Goal: Task Accomplishment & Management: Manage account settings

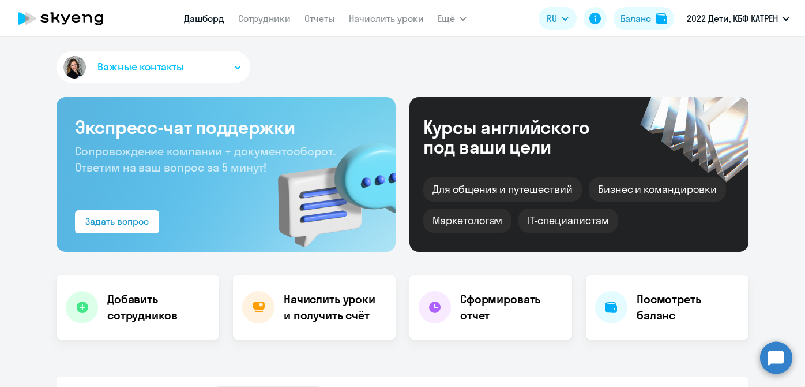
select select "30"
click at [786, 362] on circle at bounding box center [776, 357] width 32 height 32
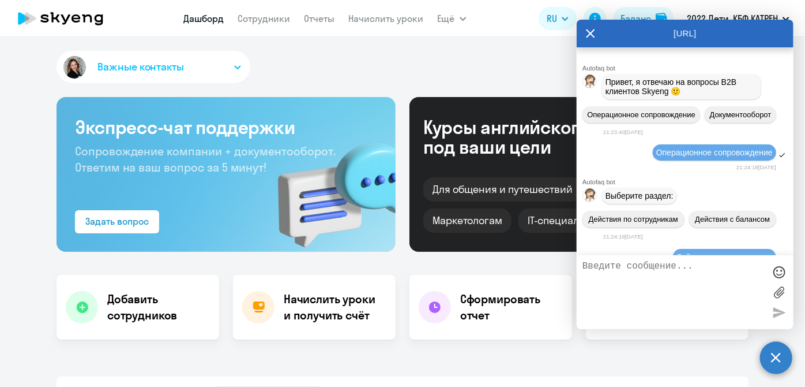
scroll to position [169581, 0]
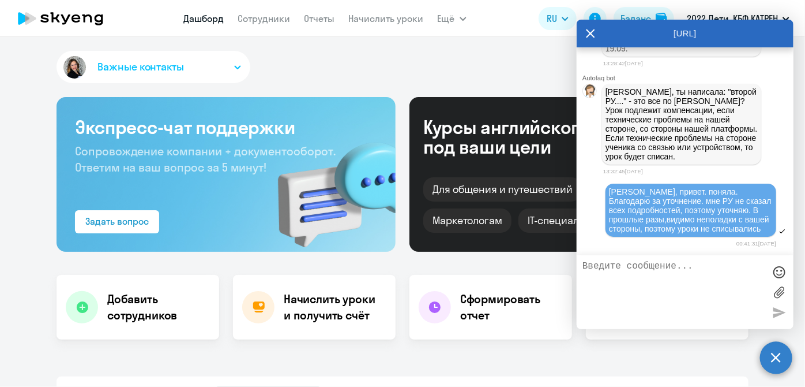
click at [274, 63] on div "Важные контакты" at bounding box center [403, 69] width 692 height 37
click at [586, 32] on icon at bounding box center [590, 34] width 9 height 28
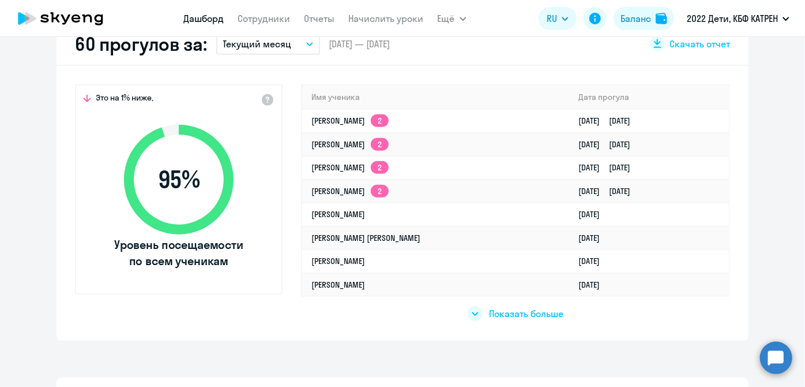
scroll to position [472, 0]
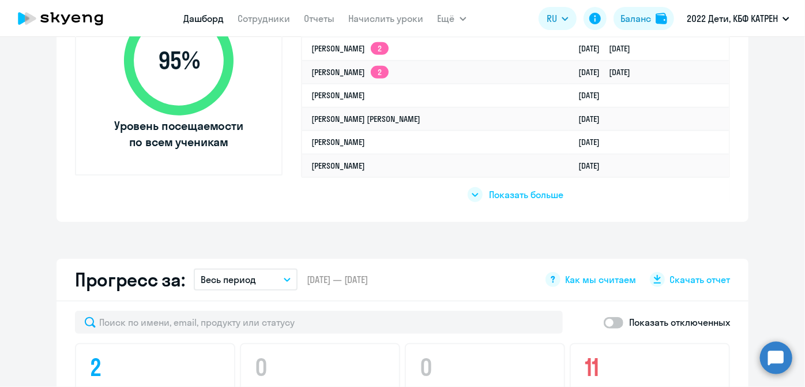
click at [514, 196] on span "Показать больше" at bounding box center [527, 194] width 74 height 13
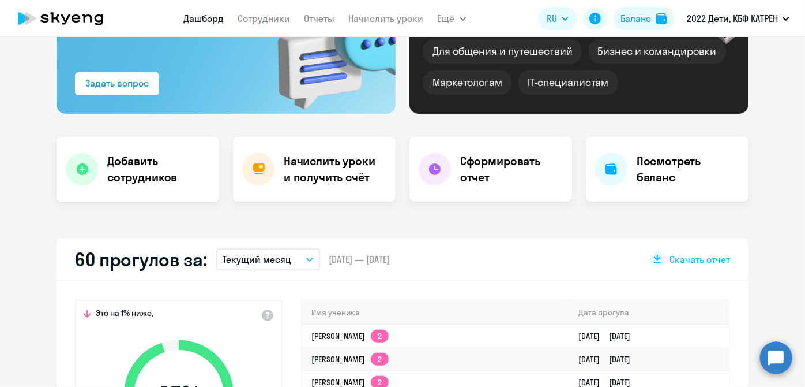
scroll to position [0, 0]
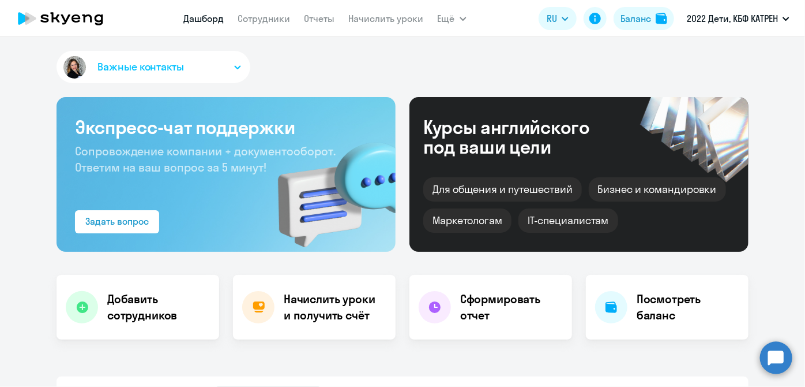
click at [783, 366] on circle at bounding box center [776, 357] width 32 height 32
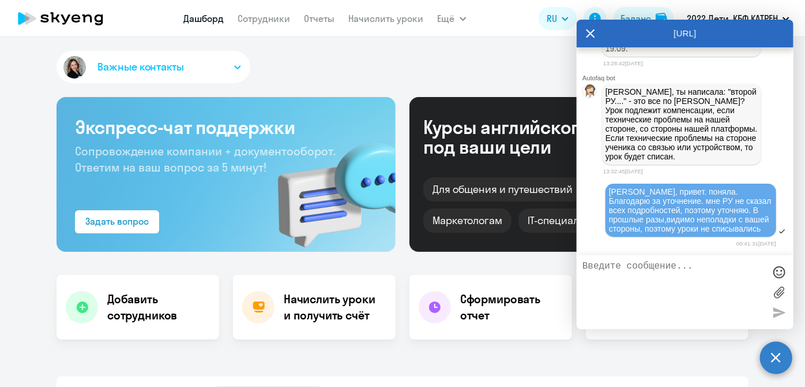
scroll to position [169214, 0]
click at [367, 18] on link "Начислить уроки" at bounding box center [386, 19] width 75 height 12
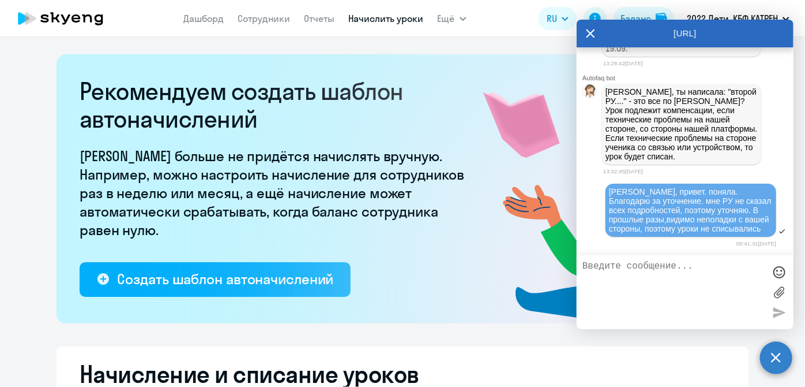
select select "10"
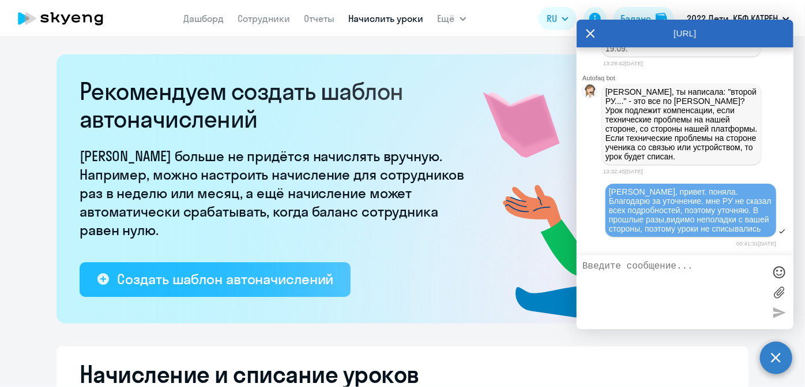
click at [589, 32] on icon at bounding box center [590, 34] width 9 height 28
click at [776, 357] on circle at bounding box center [776, 357] width 32 height 32
click at [328, 275] on div "Создать шаблон автоначислений" at bounding box center [225, 278] width 216 height 18
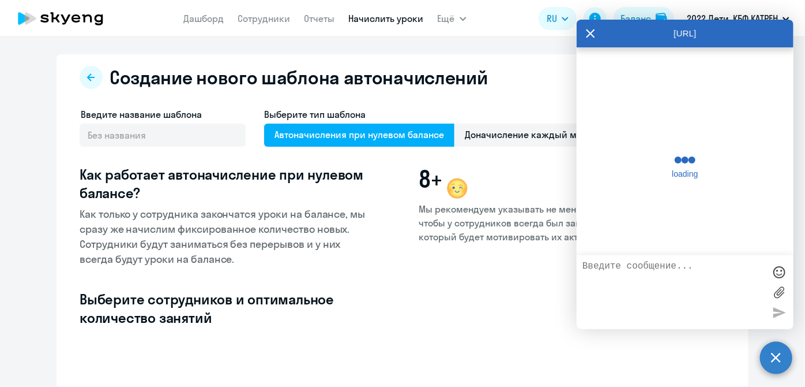
select select "10"
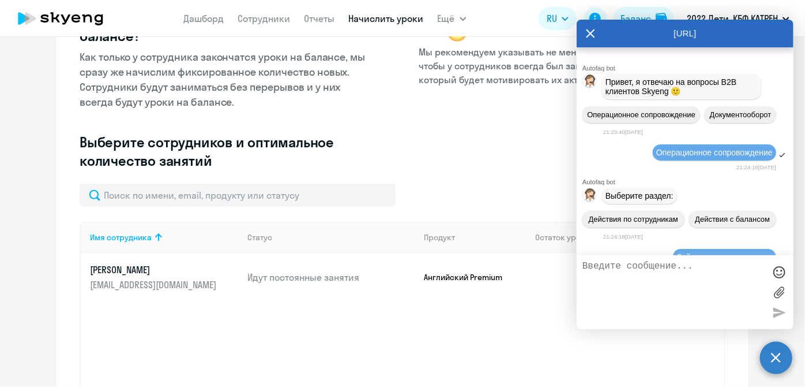
scroll to position [169581, 0]
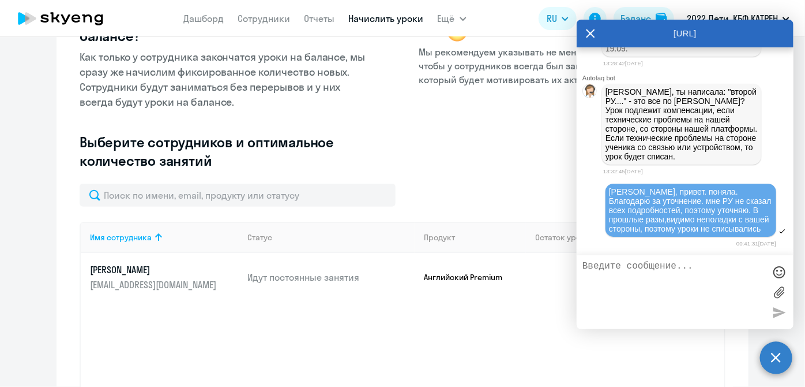
click at [589, 34] on icon at bounding box center [591, 33] width 9 height 9
click at [87, 78] on p "Как только у сотрудника закончатся уроки на балансе, мы сразу же начислим фикси…" at bounding box center [226, 80] width 292 height 60
click at [778, 361] on circle at bounding box center [776, 357] width 32 height 32
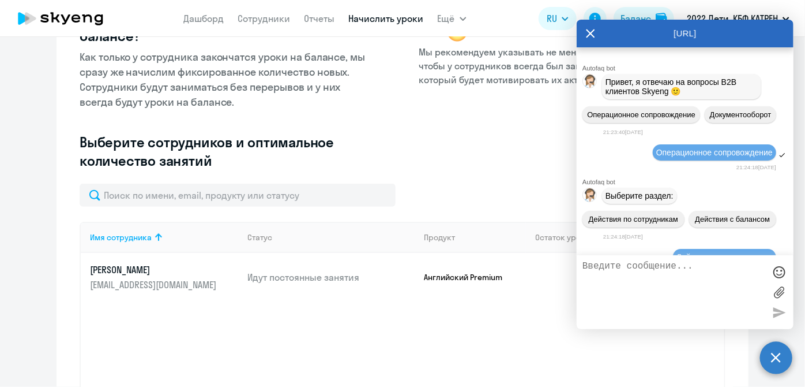
scroll to position [0, 0]
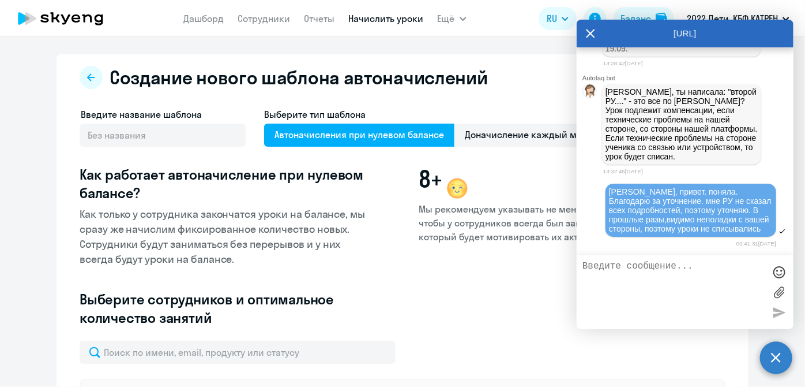
click at [358, 25] on app-menu-item-link "Начислить уроки" at bounding box center [386, 19] width 75 height 14
click at [360, 22] on link "Начислить уроки" at bounding box center [386, 19] width 75 height 12
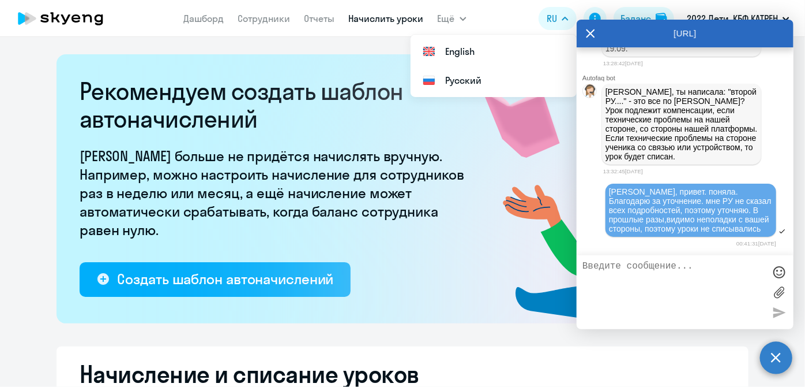
click at [589, 36] on icon at bounding box center [590, 34] width 9 height 28
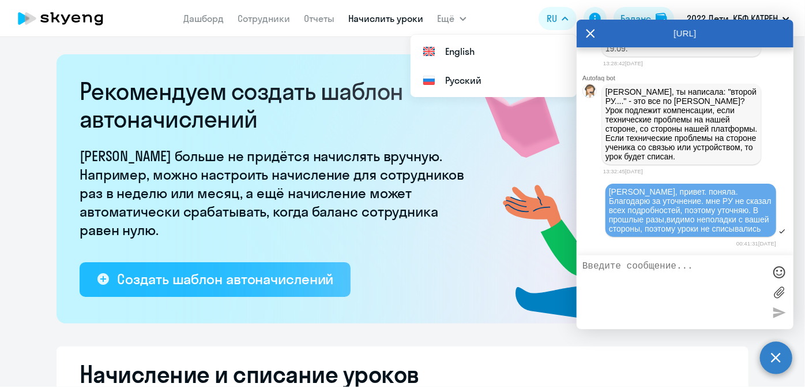
select select "10"
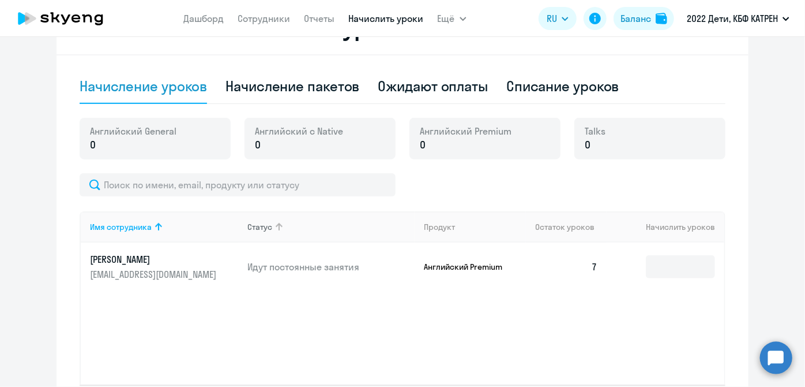
scroll to position [337, 0]
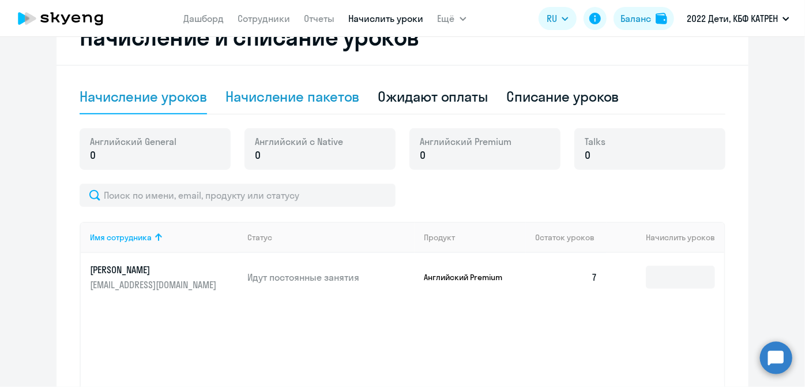
click at [289, 91] on div "Начисление пакетов" at bounding box center [293, 96] width 134 height 18
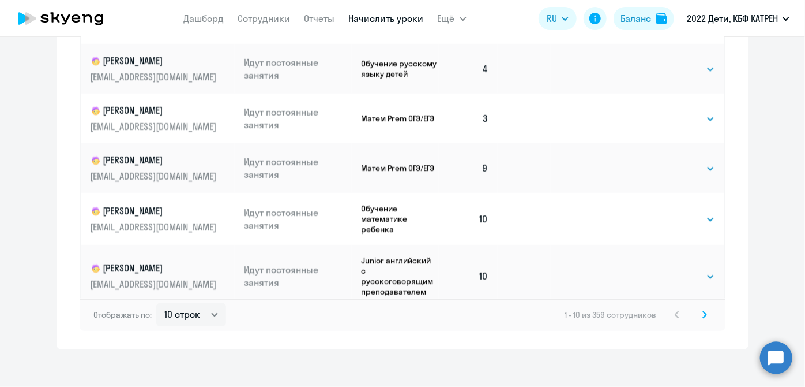
scroll to position [831, 0]
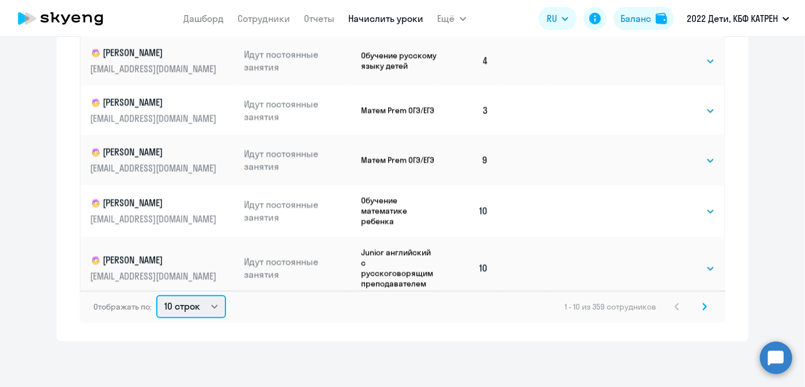
click at [212, 306] on select "10 строк 30 строк 50 строк" at bounding box center [191, 306] width 70 height 23
select select "50"
click at [156, 295] on select "10 строк 30 строк 50 строк" at bounding box center [191, 306] width 70 height 23
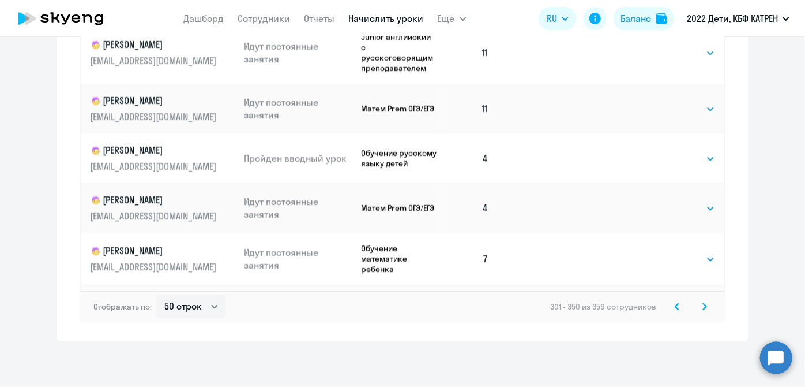
click at [676, 309] on svg-icon at bounding box center [677, 306] width 14 height 14
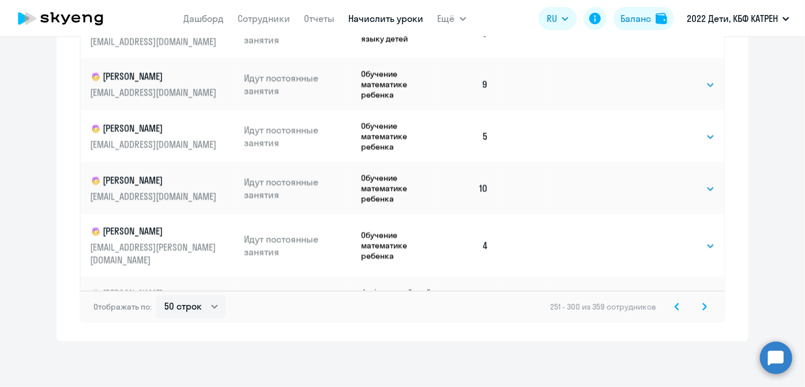
click at [676, 309] on svg-icon at bounding box center [677, 306] width 14 height 14
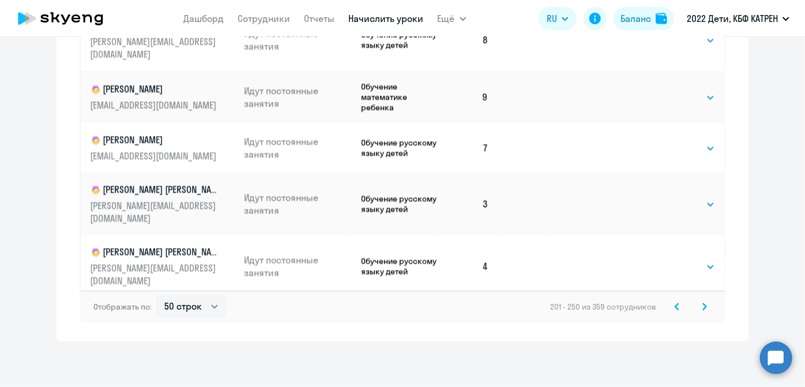
click at [676, 309] on svg-icon at bounding box center [677, 306] width 14 height 14
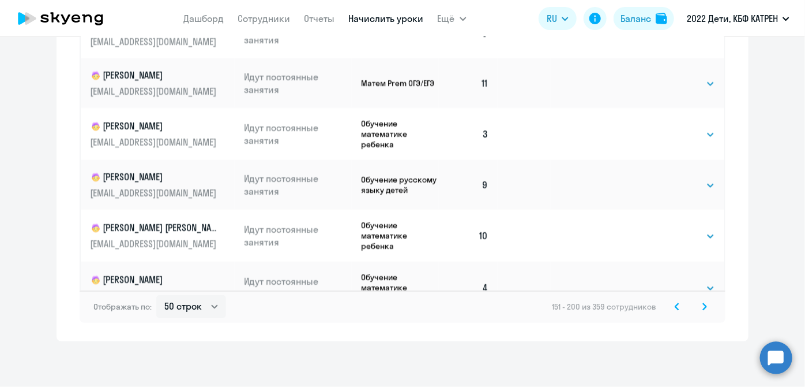
click at [676, 309] on svg-icon at bounding box center [677, 306] width 14 height 14
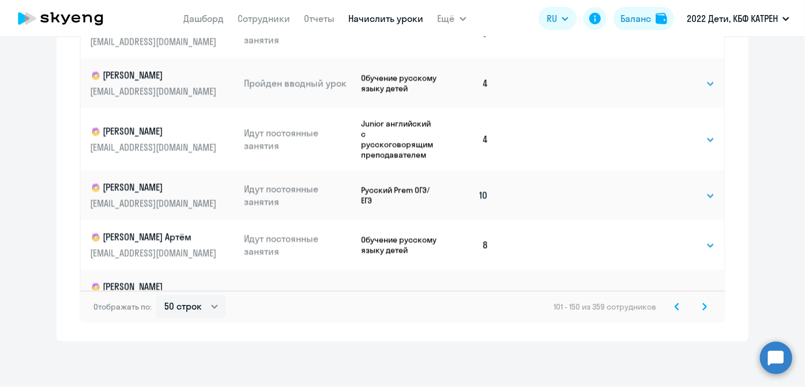
click at [676, 309] on svg-icon at bounding box center [677, 306] width 14 height 14
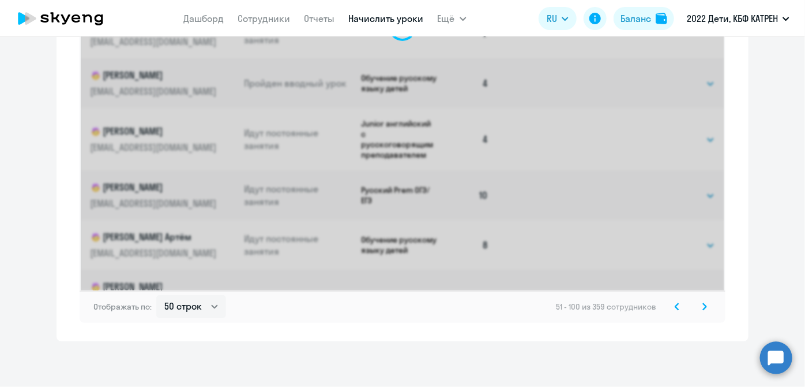
click at [676, 309] on svg-icon at bounding box center [677, 306] width 14 height 14
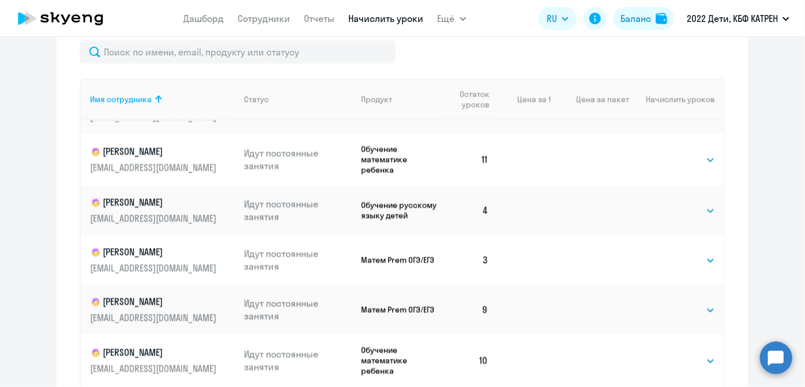
scroll to position [209, 0]
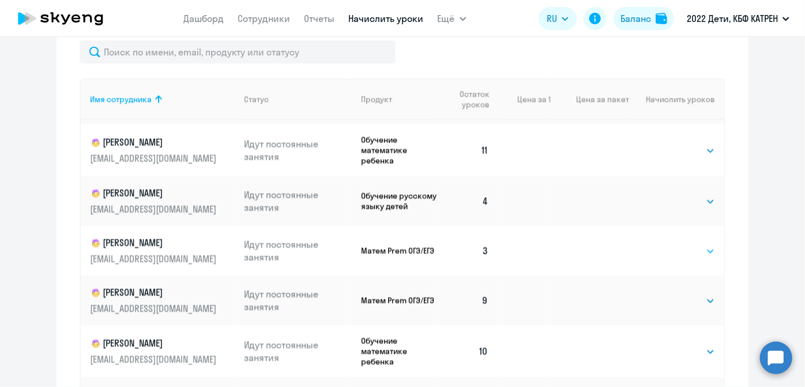
click at [697, 245] on select "Выбрать 4 8 16 32 64 128" at bounding box center [691, 251] width 47 height 14
select select "8"
click at [668, 244] on select "Выбрать 4 8 16 32 64 128" at bounding box center [691, 251] width 47 height 14
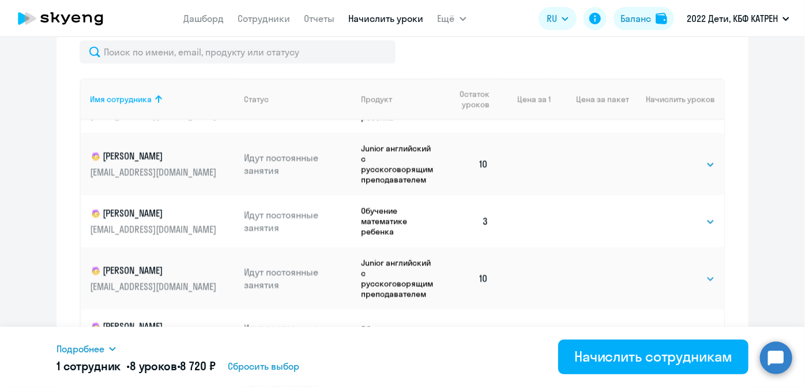
scroll to position [472, 0]
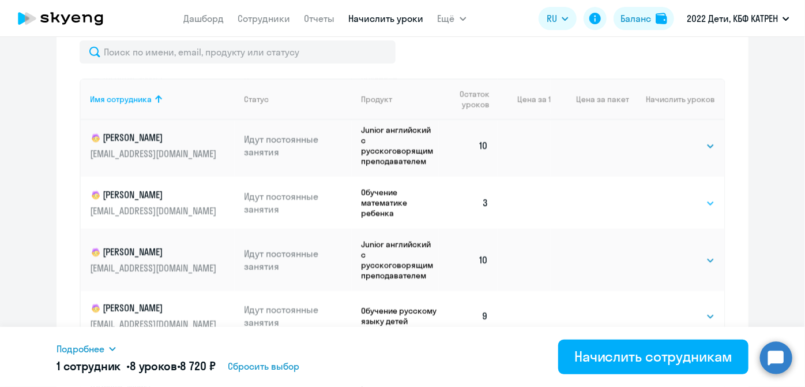
click at [699, 197] on select "Выбрать 4 8 16 32 64 128" at bounding box center [691, 203] width 47 height 14
select select "8"
click at [668, 196] on select "Выбрать 4 8 16 32 64 128" at bounding box center [691, 203] width 47 height 14
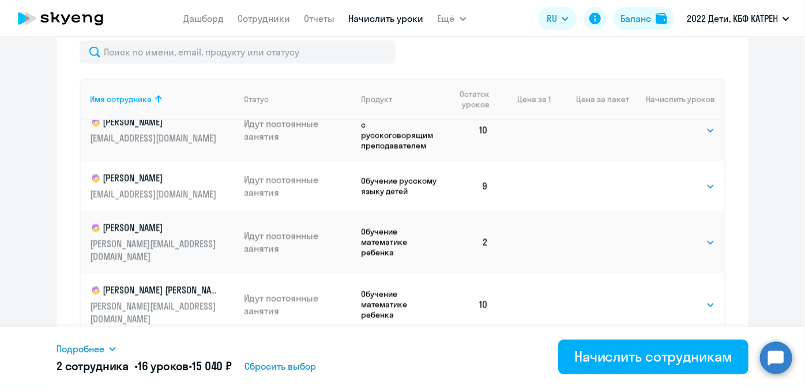
scroll to position [629, 0]
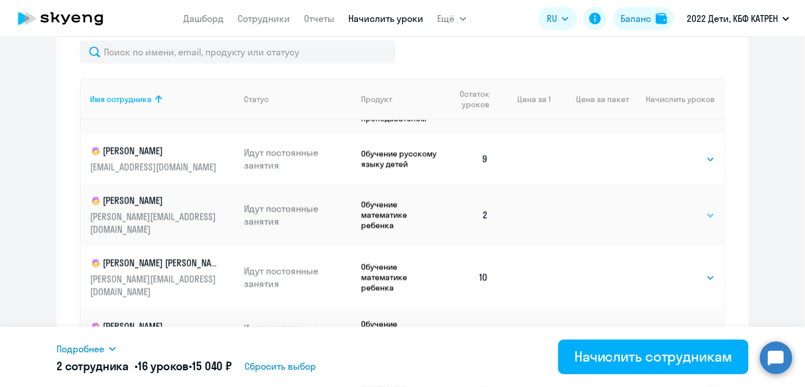
click at [695, 208] on select "Выбрать 4 8 16 32 64 128" at bounding box center [691, 215] width 47 height 14
select select "8"
click at [668, 208] on select "Выбрать 4 8 16 32 64 128" at bounding box center [691, 215] width 47 height 14
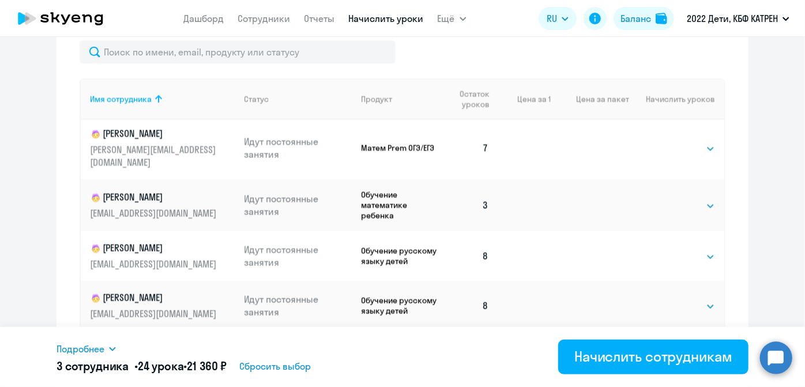
scroll to position [1206, 0]
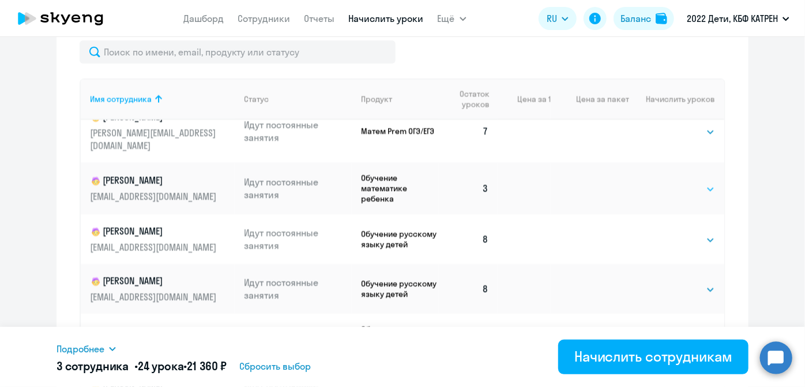
drag, startPoint x: 697, startPoint y: 137, endPoint x: 694, endPoint y: 143, distance: 6.5
click at [697, 182] on select "Выбрать 4 8 16 32 64 128" at bounding box center [691, 189] width 47 height 14
select select "8"
click at [668, 182] on select "Выбрать 4 8 16 32 64 128" at bounding box center [691, 189] width 47 height 14
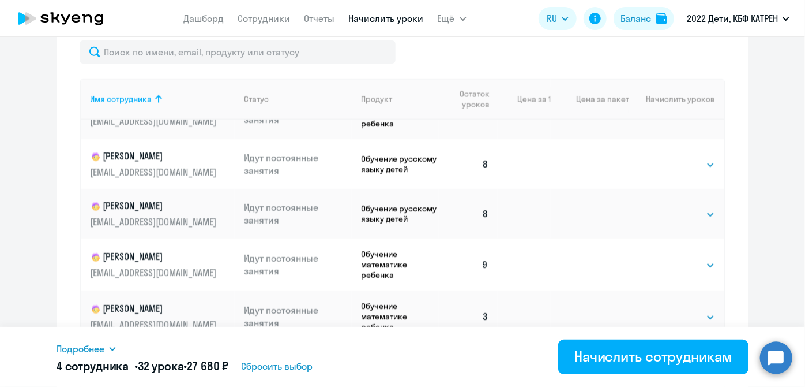
scroll to position [1311, 0]
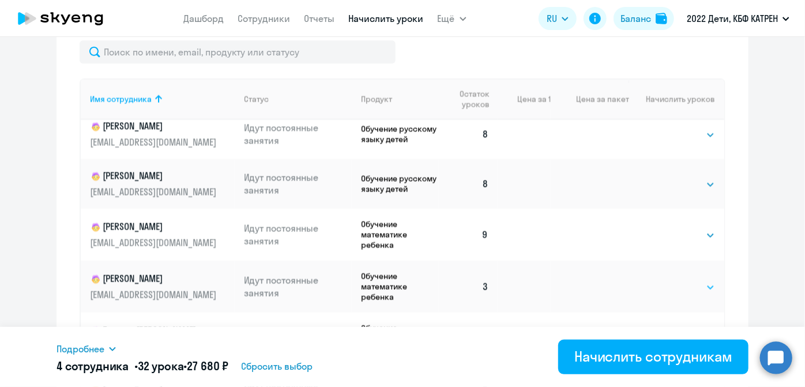
click at [695, 280] on select "Выбрать 4 8 16 32 64 128" at bounding box center [691, 287] width 47 height 14
select select "8"
click at [668, 280] on select "Выбрать 4 8 16 32 64 128" at bounding box center [691, 287] width 47 height 14
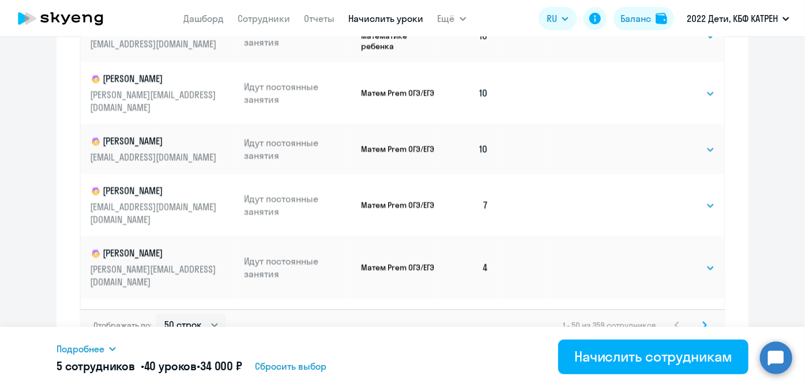
scroll to position [831, 0]
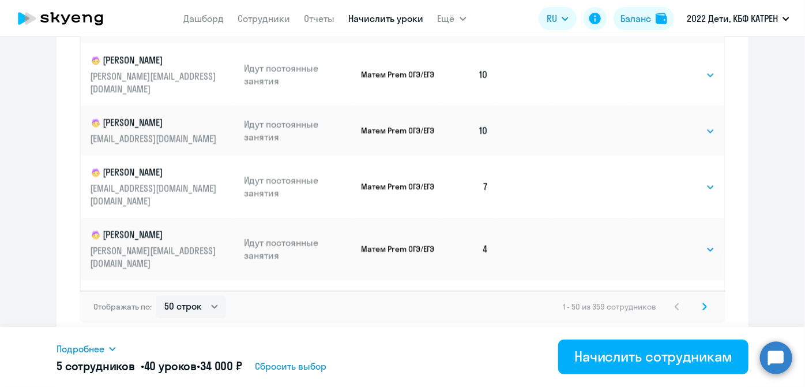
click at [703, 305] on icon at bounding box center [704, 306] width 3 height 6
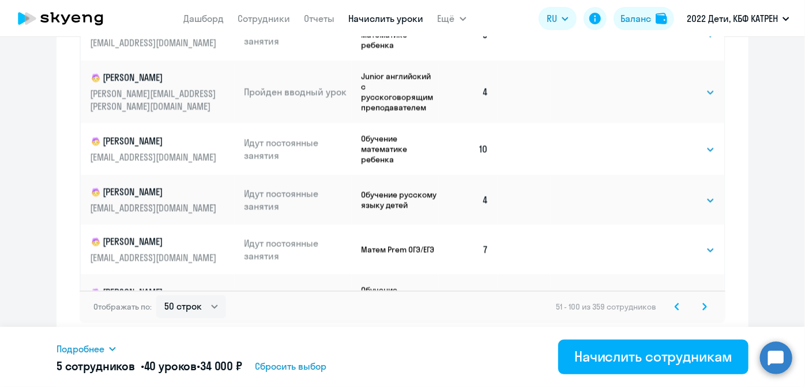
click at [705, 306] on svg-icon at bounding box center [705, 306] width 14 height 14
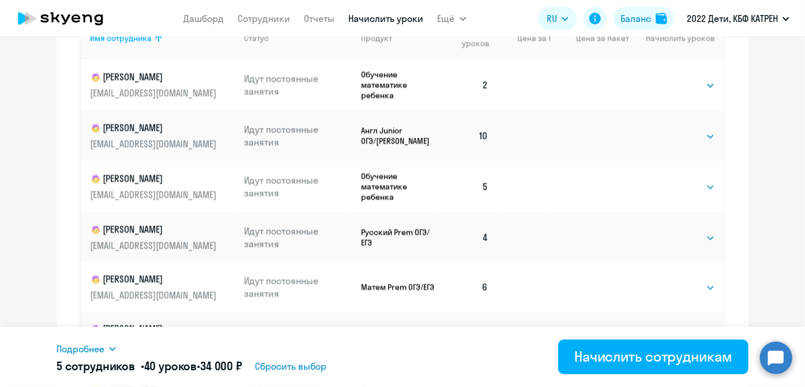
scroll to position [569, 0]
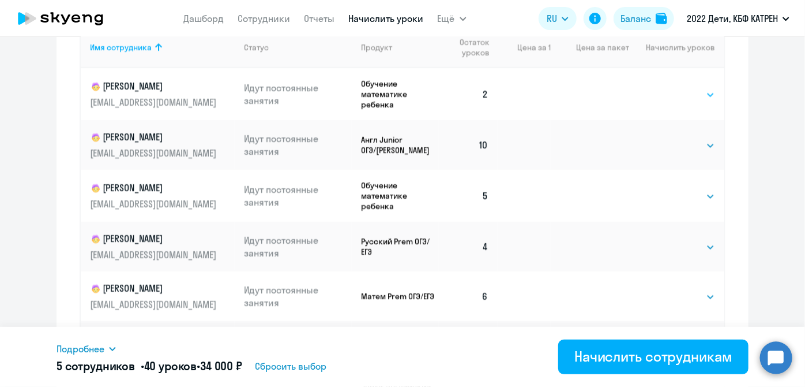
click at [697, 92] on select "Выбрать 4 8 16 32 64 128" at bounding box center [691, 95] width 47 height 14
select select "8"
click at [668, 88] on select "Выбрать 4 8 16 32 64 128" at bounding box center [691, 95] width 47 height 14
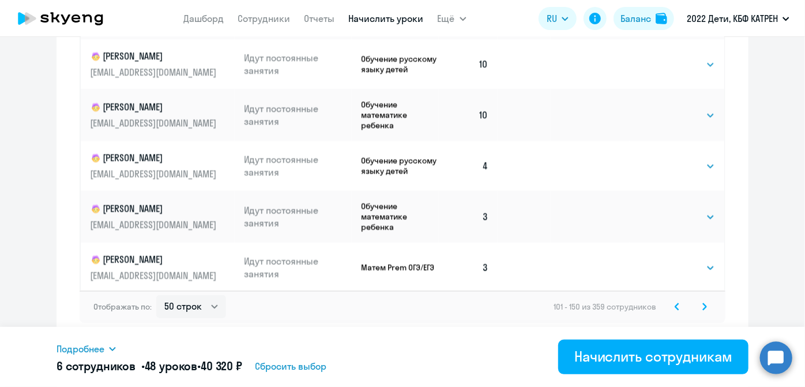
scroll to position [524, 0]
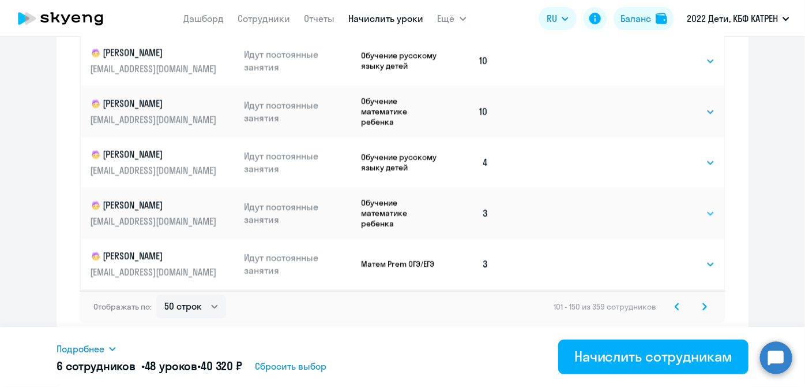
click at [697, 207] on select "Выбрать 4 8 16 32 64 128" at bounding box center [691, 214] width 47 height 14
select select "8"
click at [668, 207] on select "Выбрать 4 8 16 32 64 128" at bounding box center [691, 214] width 47 height 14
click at [702, 257] on select "Выбрать 4 8 16 32 64 128" at bounding box center [691, 264] width 47 height 14
select select "8"
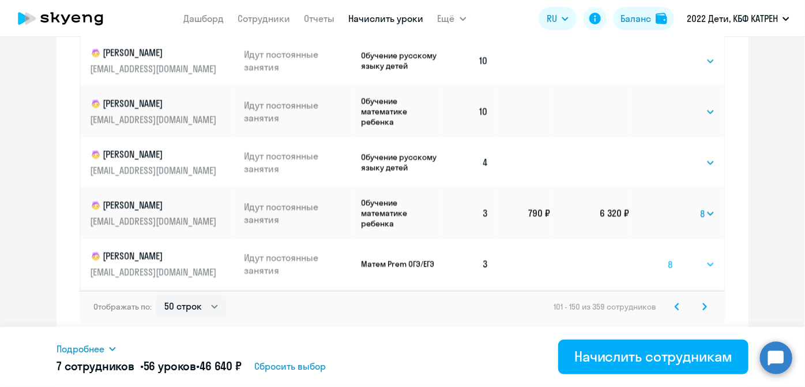
click at [668, 257] on select "Выбрать 4 8 16 32 64 128" at bounding box center [691, 264] width 47 height 14
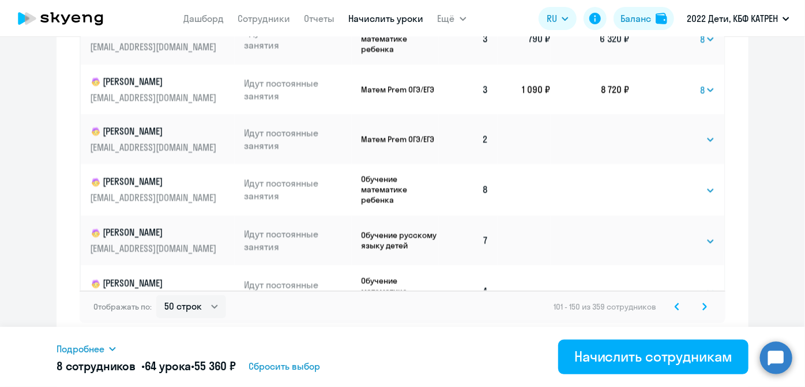
scroll to position [681, 0]
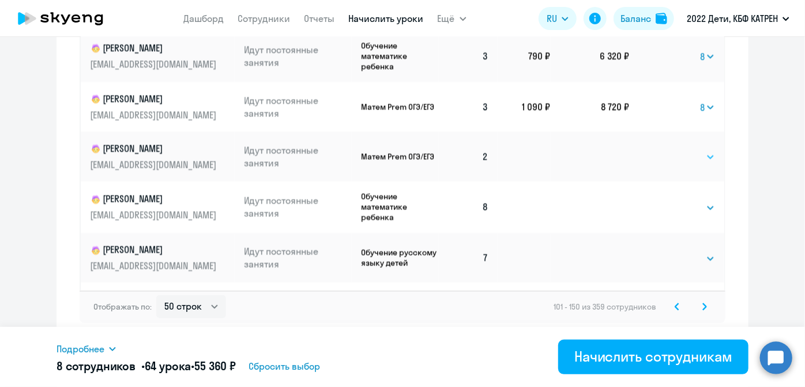
click at [703, 150] on select "Выбрать 4 8 16 32 64 128" at bounding box center [691, 157] width 47 height 14
select select "8"
click at [668, 150] on select "Выбрать 4 8 16 32 64 128" at bounding box center [691, 157] width 47 height 14
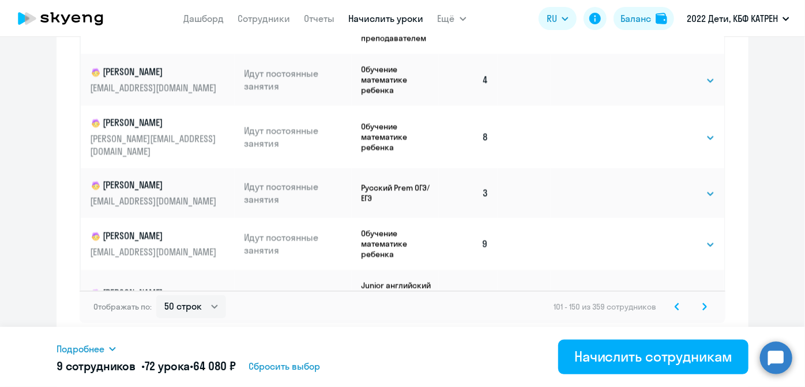
scroll to position [1206, 0]
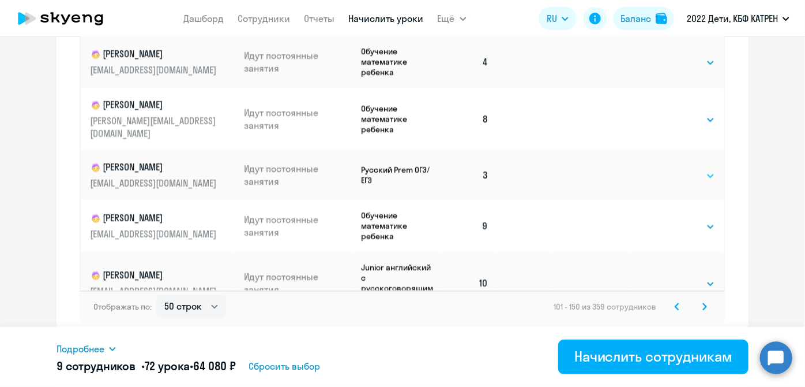
click at [700, 169] on select "Выбрать 4 8 16 32 64 128" at bounding box center [691, 176] width 47 height 14
select select "8"
click at [668, 169] on select "Выбрать 4 8 16 32 64 128" at bounding box center [691, 176] width 47 height 14
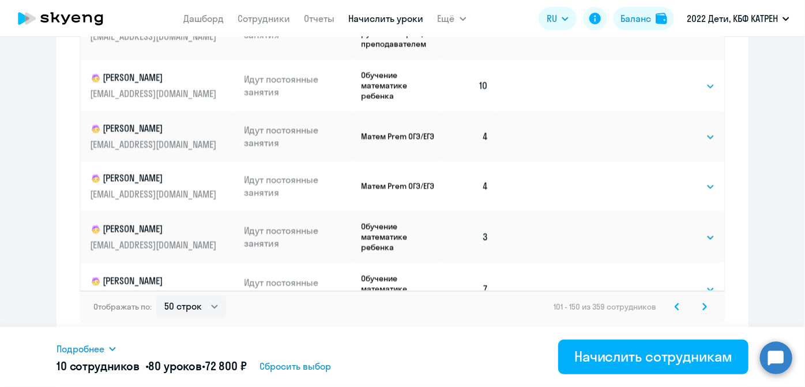
scroll to position [1573, 0]
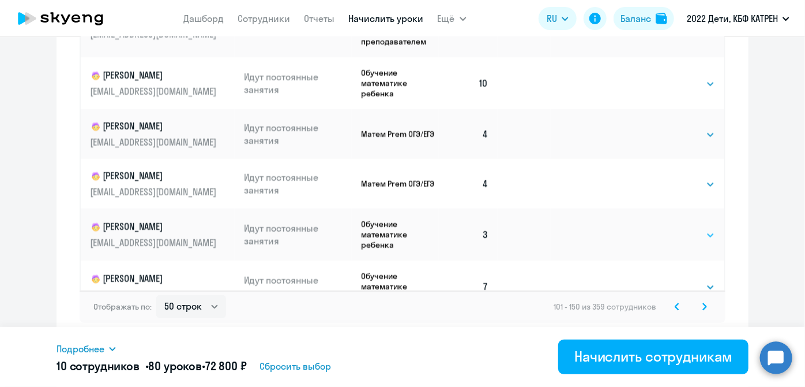
click at [698, 228] on select "Выбрать 4 8 16 32 64 128" at bounding box center [691, 235] width 47 height 14
select select "8"
click at [668, 228] on select "Выбрать 4 8 16 32 64 128" at bounding box center [691, 235] width 47 height 14
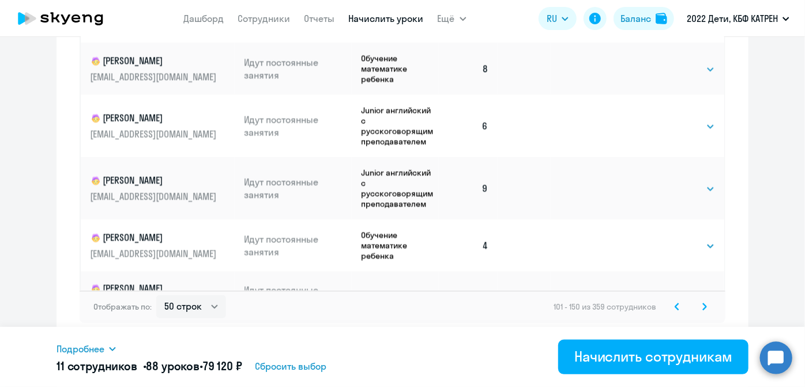
scroll to position [2165, 0]
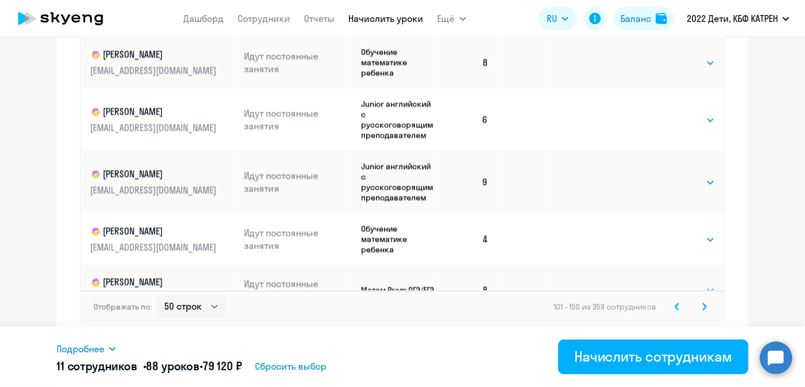
click at [703, 305] on icon at bounding box center [705, 306] width 5 height 8
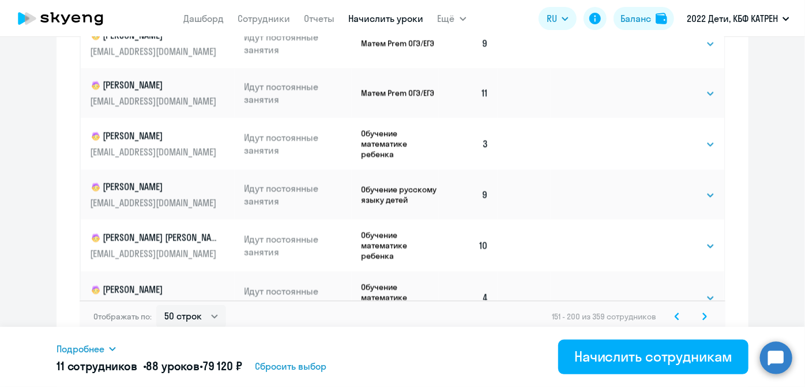
scroll to position [831, 0]
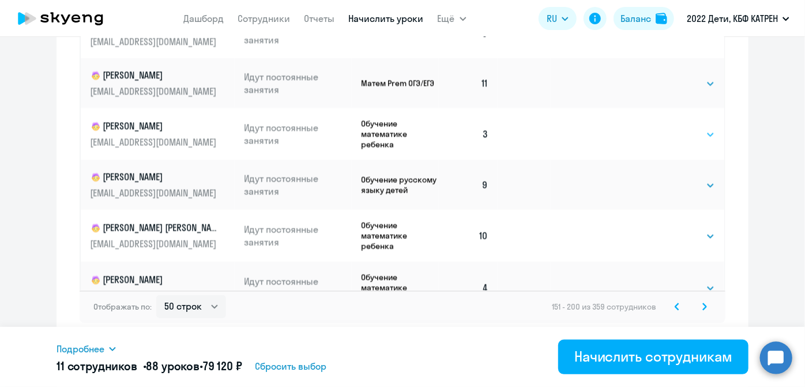
click at [698, 134] on select "Выбрать 4 8 16 32 64 128" at bounding box center [691, 135] width 47 height 14
select select "8"
click at [668, 128] on select "Выбрать 4 8 16 32 64 128" at bounding box center [691, 135] width 47 height 14
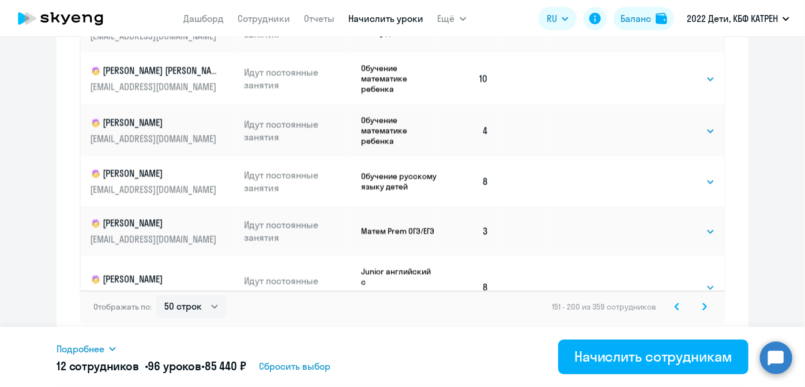
scroll to position [209, 0]
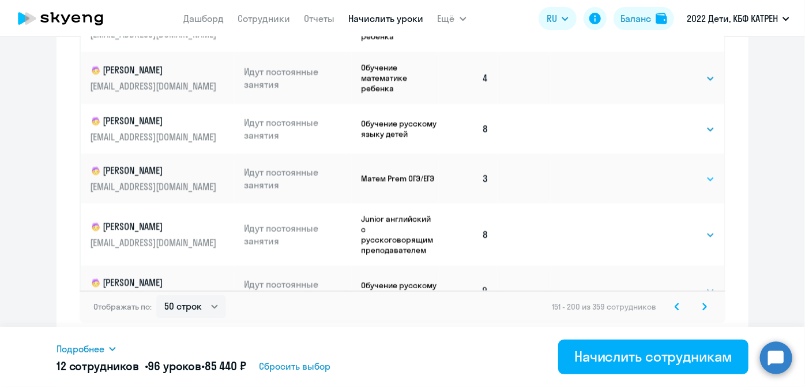
click at [700, 182] on select "Выбрать 4 8 16 32 64 128" at bounding box center [691, 179] width 47 height 14
select select "8"
click at [668, 175] on select "Выбрать 4 8 16 32 64 128" at bounding box center [691, 179] width 47 height 14
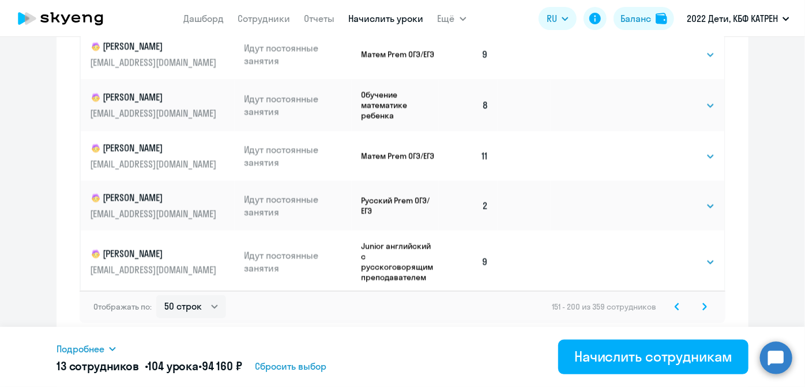
scroll to position [577, 0]
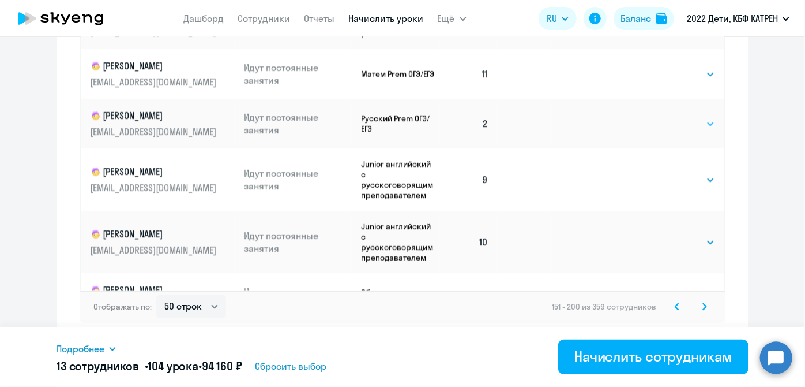
drag, startPoint x: 696, startPoint y: 129, endPoint x: 695, endPoint y: 135, distance: 6.0
click at [696, 129] on select "Выбрать 4 8 16 32 64 128" at bounding box center [691, 124] width 47 height 14
select select "8"
click at [668, 122] on select "Выбрать 4 8 16 32 64 128" at bounding box center [691, 124] width 47 height 14
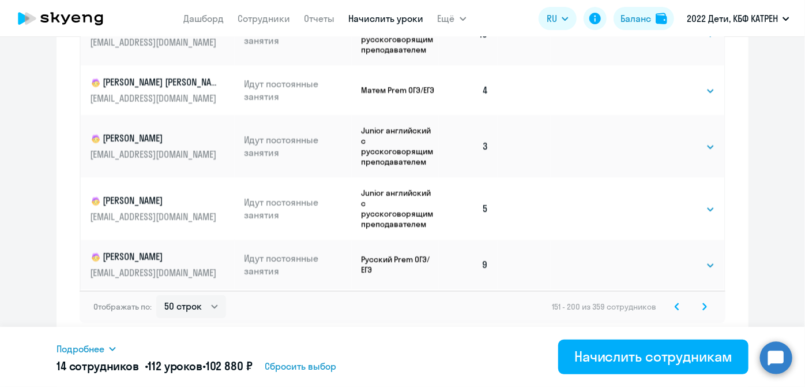
scroll to position [1206, 0]
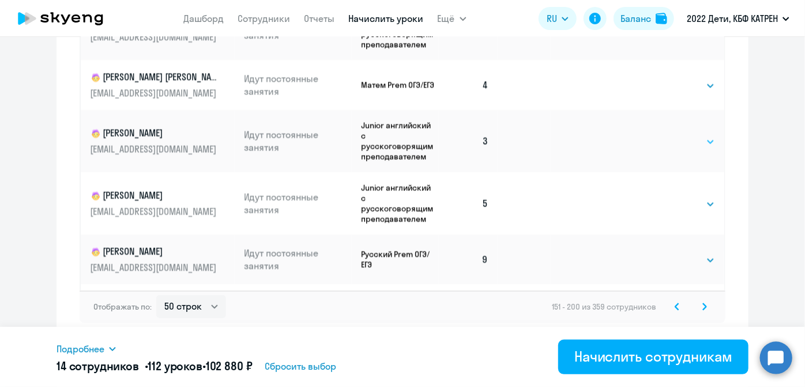
click at [699, 149] on select "Выбрать 4 8 16 32 64 128" at bounding box center [691, 142] width 47 height 14
select select "8"
click at [668, 144] on select "Выбрать 4 8 16 32 64 128" at bounding box center [691, 142] width 47 height 14
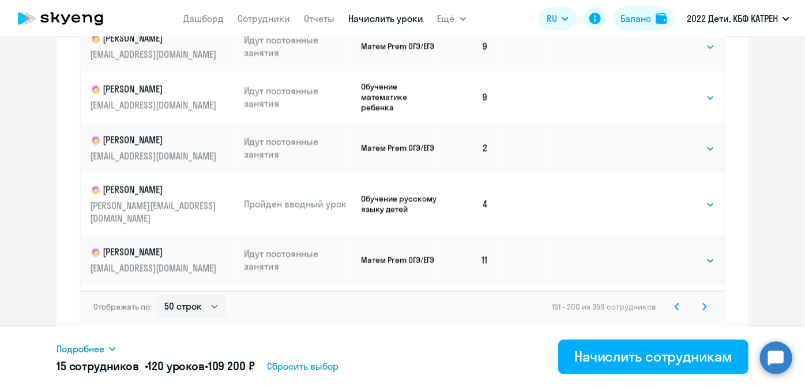
scroll to position [1521, 0]
click at [701, 155] on select "Выбрать 4 8 16 32 64 128" at bounding box center [691, 148] width 47 height 14
select select "8"
click at [668, 150] on select "Выбрать 4 8 16 32 64 128" at bounding box center [691, 148] width 47 height 14
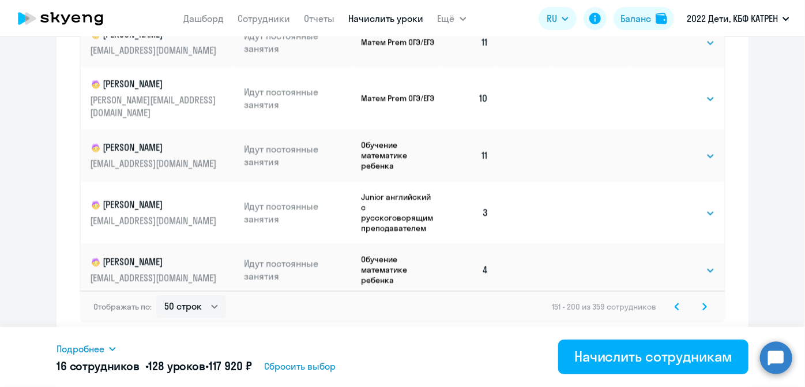
scroll to position [1783, 0]
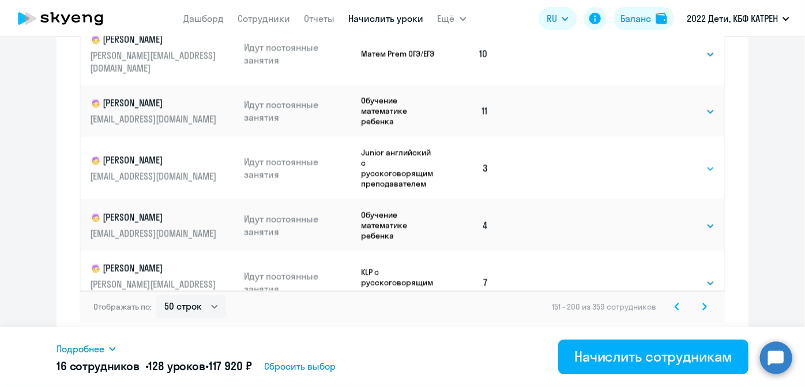
click at [699, 162] on select "Выбрать 4 8 16 32 64 128" at bounding box center [691, 169] width 47 height 14
select select "8"
click at [668, 162] on select "Выбрать 4 8 16 32 64 128" at bounding box center [691, 169] width 47 height 14
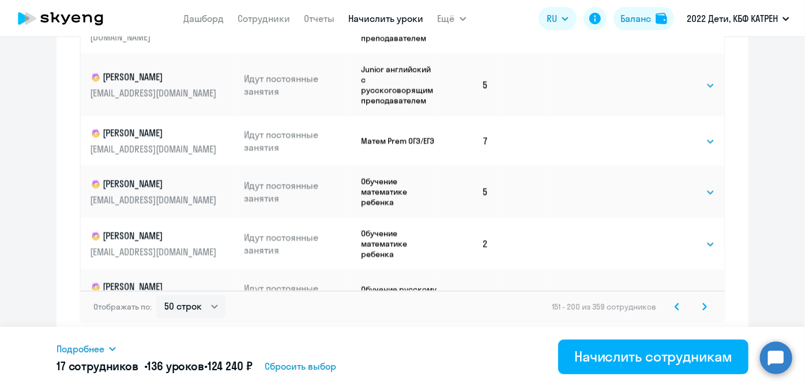
scroll to position [2161, 0]
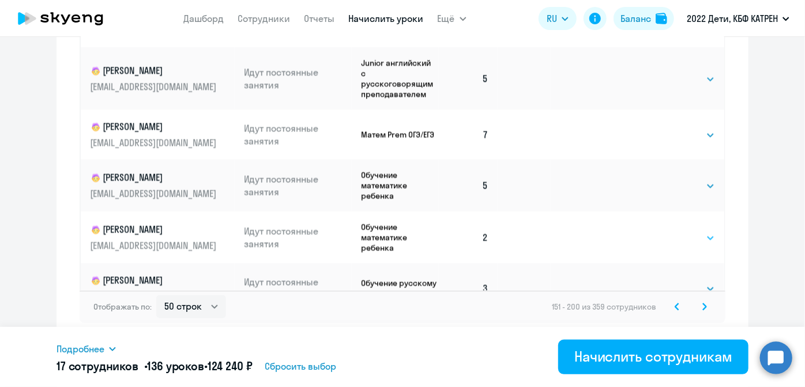
click at [699, 231] on select "Выбрать 4 8 16 32 64 128" at bounding box center [691, 238] width 47 height 14
select select "8"
click at [668, 231] on select "Выбрать 4 8 16 32 64 128" at bounding box center [691, 238] width 47 height 14
click at [698, 282] on select "Выбрать 4 8 16 32 64 128" at bounding box center [691, 289] width 47 height 14
select select "8"
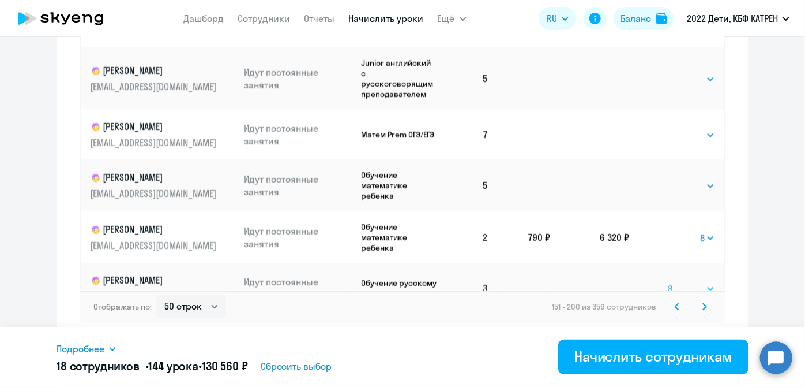
click at [668, 282] on select "Выбрать 4 8 16 32 64 128" at bounding box center [691, 289] width 47 height 14
click at [703, 306] on icon at bounding box center [705, 306] width 5 height 8
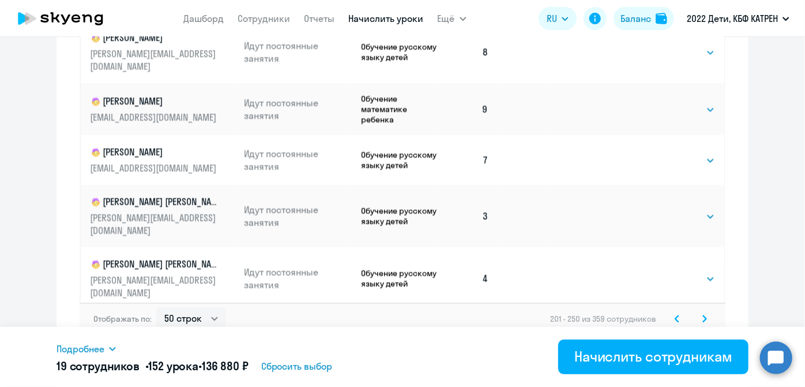
scroll to position [831, 0]
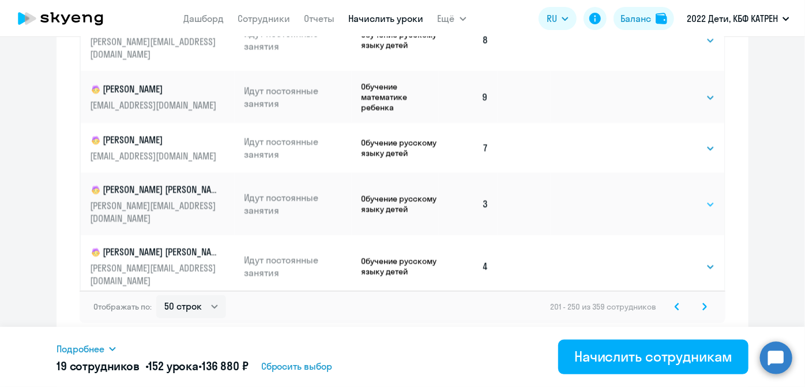
click at [695, 197] on select "Выбрать 4 8 16 32 64 128" at bounding box center [691, 204] width 47 height 14
select select "8"
click at [668, 197] on select "Выбрать 4 8 16 32 64 128" at bounding box center [691, 204] width 47 height 14
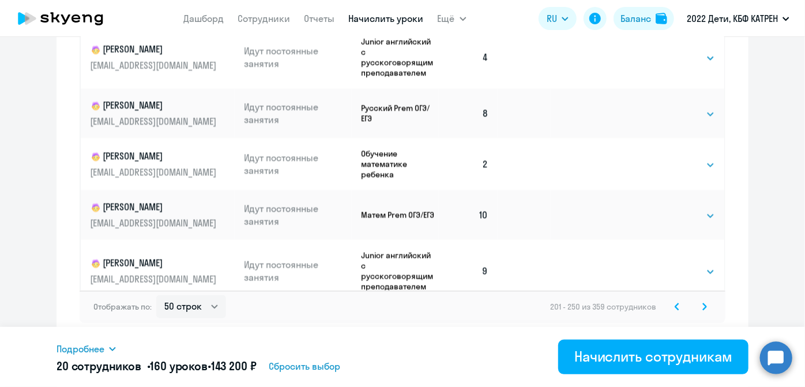
scroll to position [891, 0]
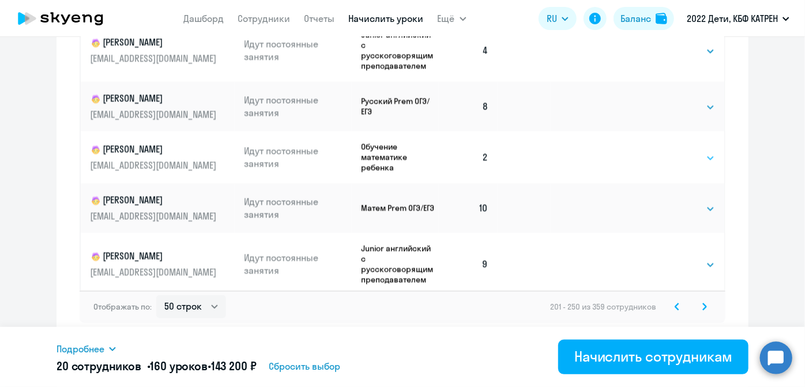
click at [696, 151] on select "Выбрать 4 8 16 32 64 128" at bounding box center [691, 158] width 47 height 14
select select "8"
click at [668, 151] on select "Выбрать 4 8 16 32 64 128" at bounding box center [691, 158] width 47 height 14
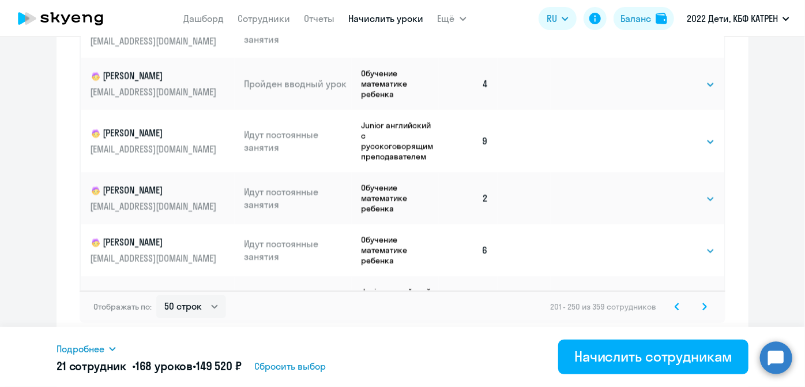
scroll to position [1363, 0]
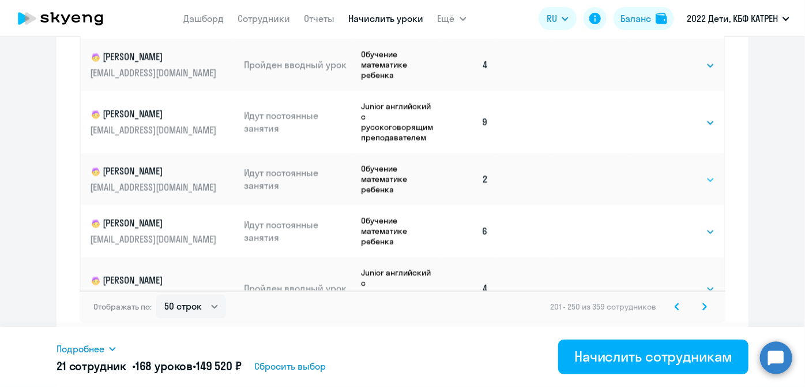
drag, startPoint x: 696, startPoint y: 146, endPoint x: 695, endPoint y: 154, distance: 8.2
click at [697, 173] on select "Выбрать 4 8 16 32 64 128" at bounding box center [691, 180] width 47 height 14
select select "8"
click at [668, 173] on select "Выбрать 4 8 16 32 64 128" at bounding box center [691, 180] width 47 height 14
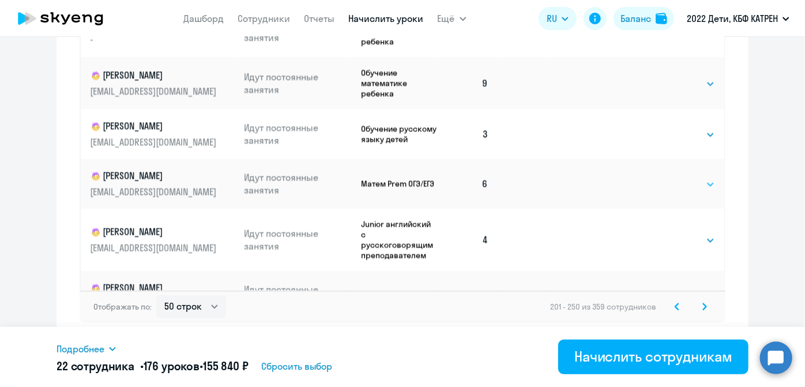
scroll to position [1678, 0]
click at [700, 127] on select "Выбрать 4 8 16 32 64 128" at bounding box center [691, 134] width 47 height 14
select select "8"
click at [668, 127] on select "Выбрать 4 8 16 32 64 128" at bounding box center [691, 134] width 47 height 14
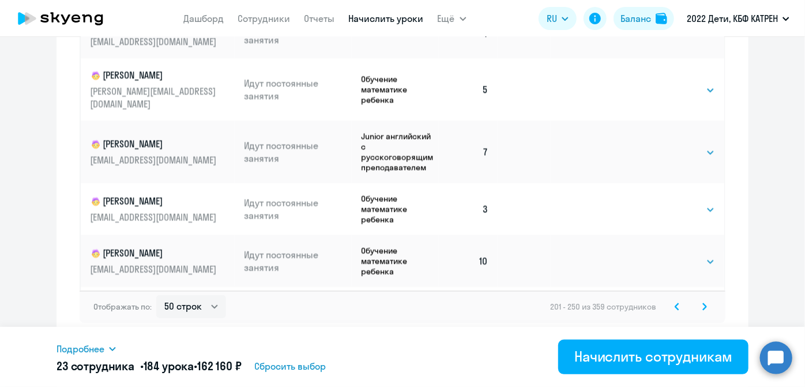
scroll to position [1940, 0]
click at [698, 202] on select "Выбрать 4 8 16 32 64 128" at bounding box center [691, 209] width 47 height 14
select select "8"
click at [668, 202] on select "Выбрать 4 8 16 32 64 128" at bounding box center [691, 209] width 47 height 14
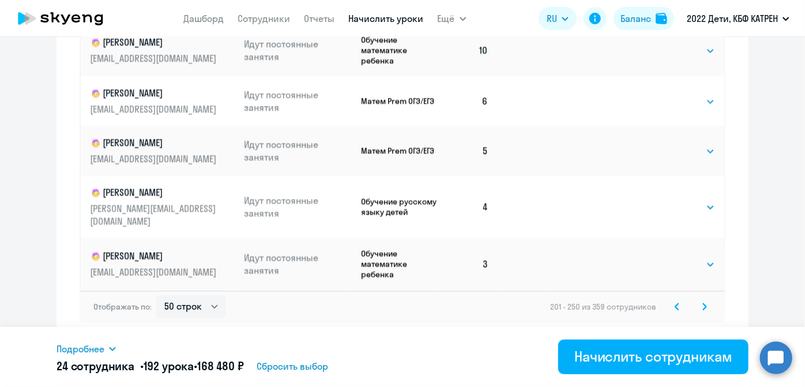
scroll to position [2203, 0]
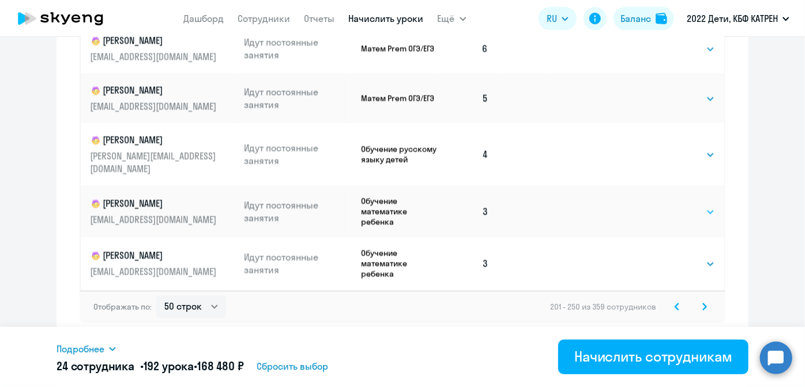
click at [700, 205] on select "Выбрать 4 8 16 32 64 128" at bounding box center [691, 212] width 47 height 14
select select "8"
click at [668, 205] on select "Выбрать 4 8 16 32 64 128" at bounding box center [691, 212] width 47 height 14
click at [699, 257] on select "Выбрать 4 8 16 32 64 128" at bounding box center [691, 264] width 47 height 14
select select "8"
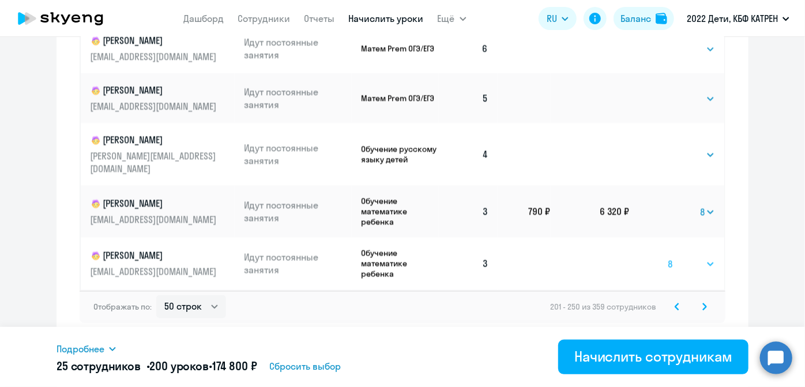
click at [668, 257] on select "Выбрать 4 8 16 32 64 128" at bounding box center [691, 264] width 47 height 14
click at [703, 306] on icon at bounding box center [705, 306] width 5 height 8
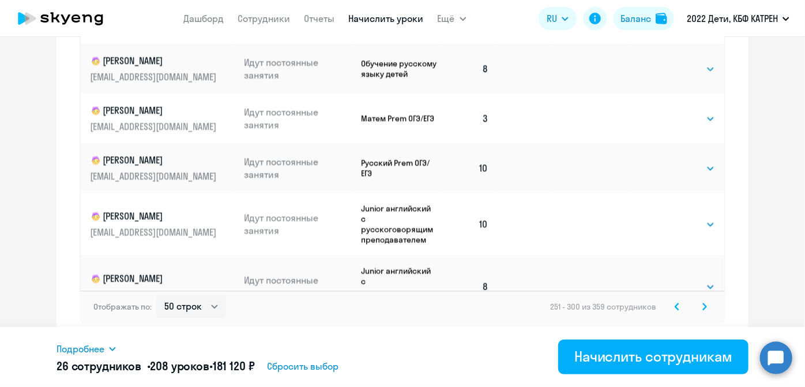
scroll to position [577, 0]
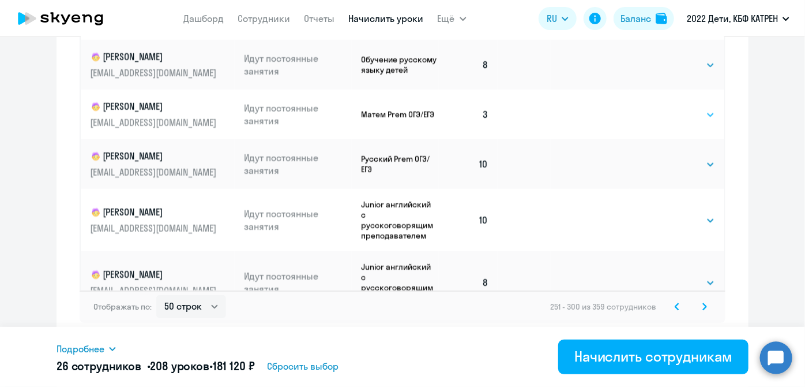
click at [698, 108] on select "Выбрать 4 8 16 32 64 128" at bounding box center [691, 115] width 47 height 14
select select "8"
click at [668, 108] on select "Выбрать 4 8 16 32 64 128" at bounding box center [691, 115] width 47 height 14
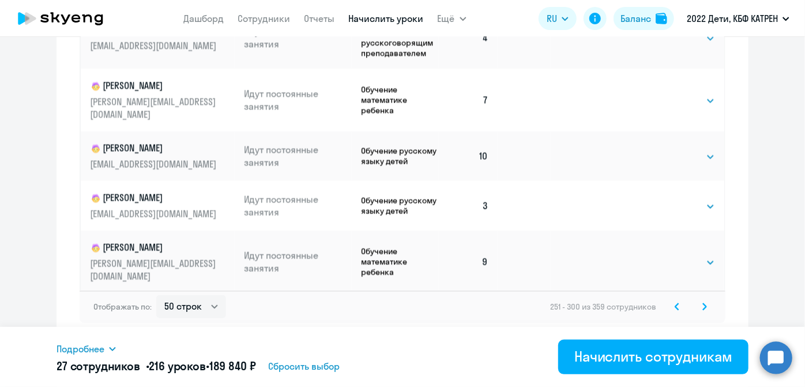
scroll to position [1101, 0]
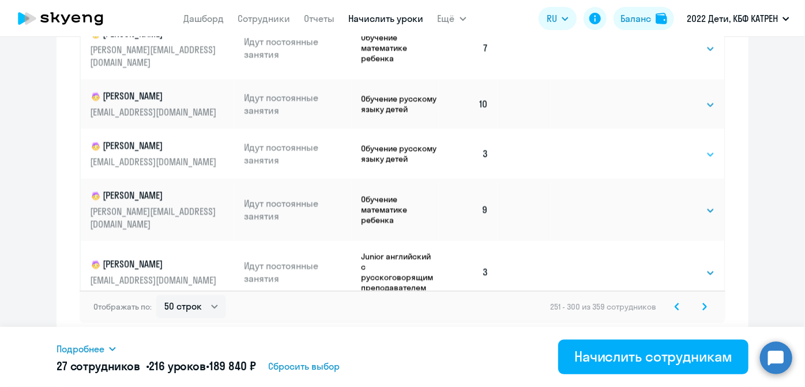
click at [698, 148] on select "Выбрать 4 8 16 32 64 128" at bounding box center [691, 155] width 47 height 14
select select "8"
click at [668, 148] on select "Выбрать 4 8 16 32 64 128" at bounding box center [691, 155] width 47 height 14
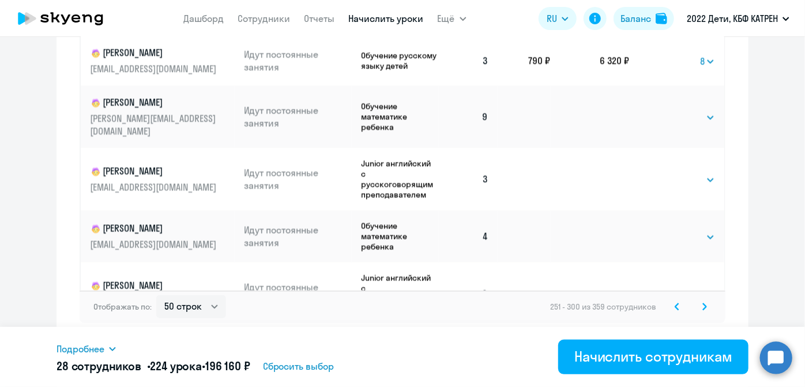
scroll to position [1206, 0]
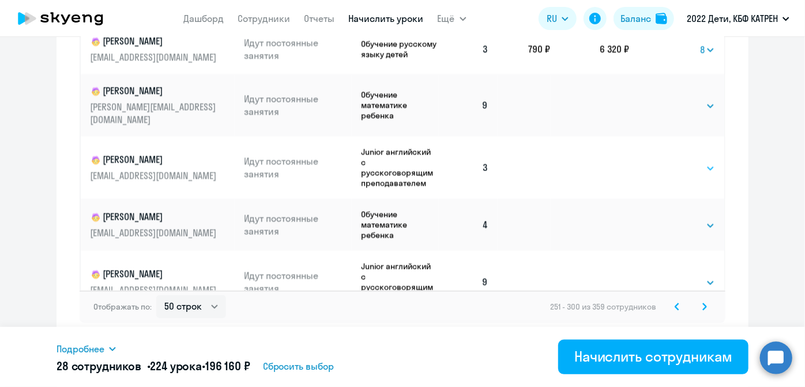
click at [700, 162] on select "Выбрать 4 8 16 32 64 128" at bounding box center [691, 169] width 47 height 14
select select "8"
click at [668, 162] on select "Выбрать 4 8 16 32 64 128" at bounding box center [691, 169] width 47 height 14
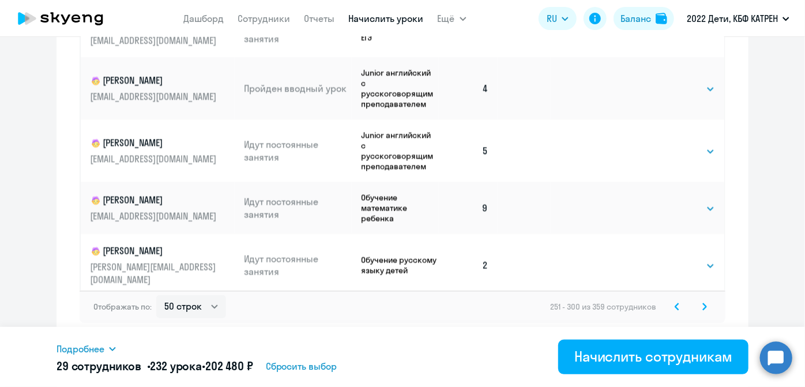
scroll to position [1835, 0]
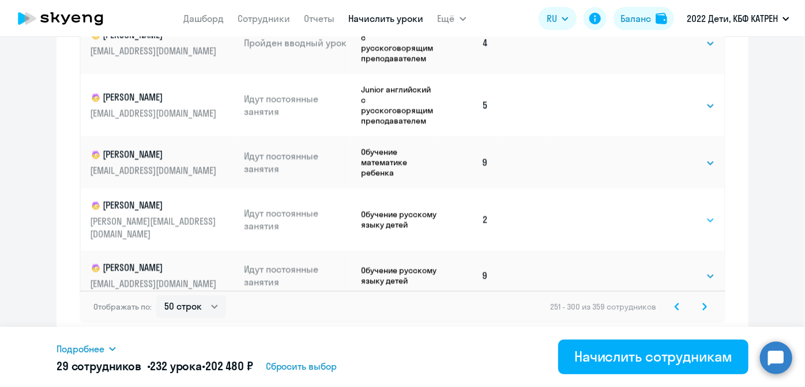
click at [700, 213] on select "Выбрать 4 8 16 32 64 128" at bounding box center [691, 220] width 47 height 14
select select "8"
click at [668, 213] on select "Выбрать 4 8 16 32 64 128" at bounding box center [691, 220] width 47 height 14
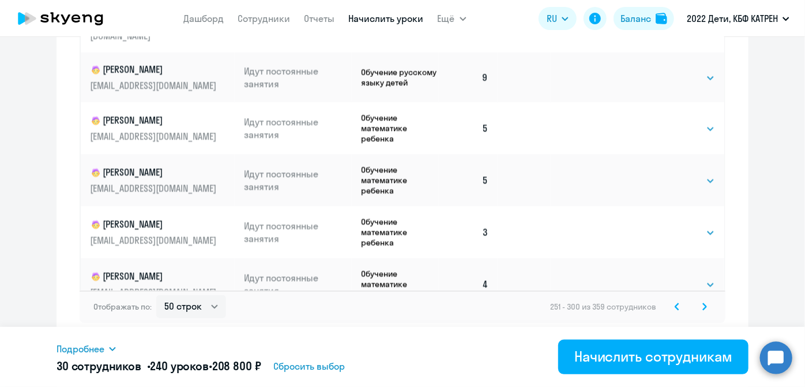
scroll to position [2045, 0]
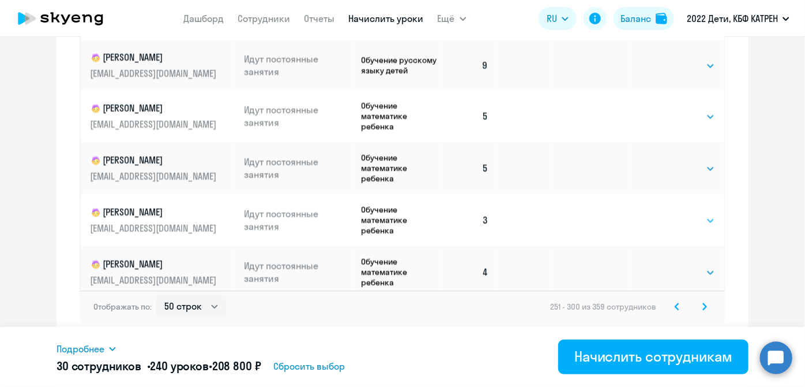
click at [700, 213] on select "Выбрать 4 8 16 32 64 128" at bounding box center [691, 220] width 47 height 14
select select "8"
click at [668, 213] on select "Выбрать 4 8 16 32 64 128" at bounding box center [691, 220] width 47 height 14
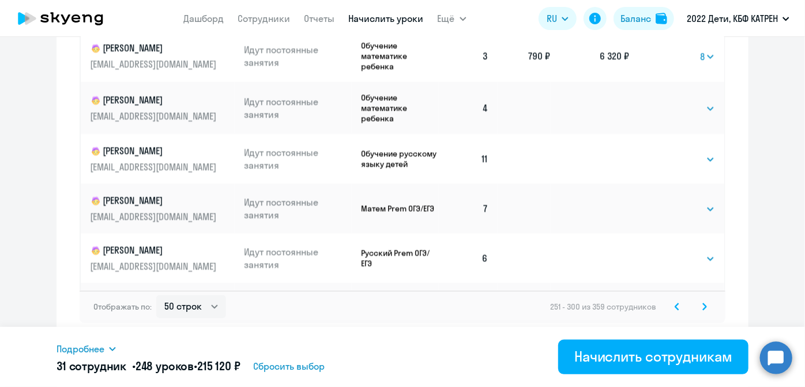
scroll to position [2211, 0]
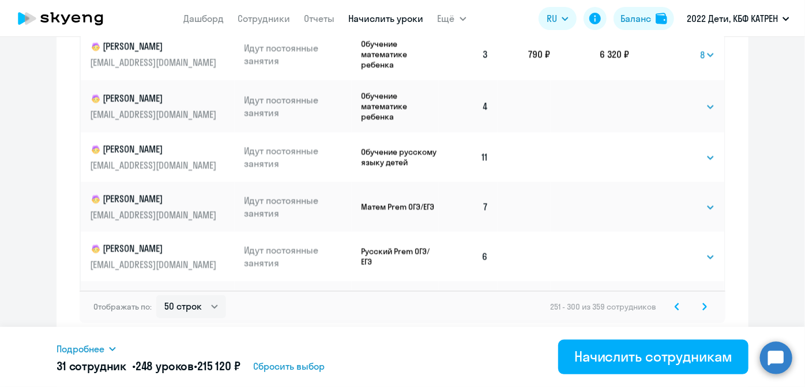
click at [703, 306] on icon at bounding box center [705, 306] width 5 height 8
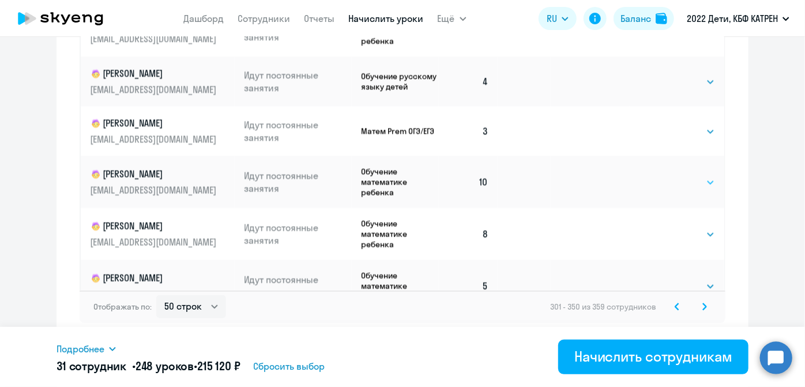
scroll to position [367, 0]
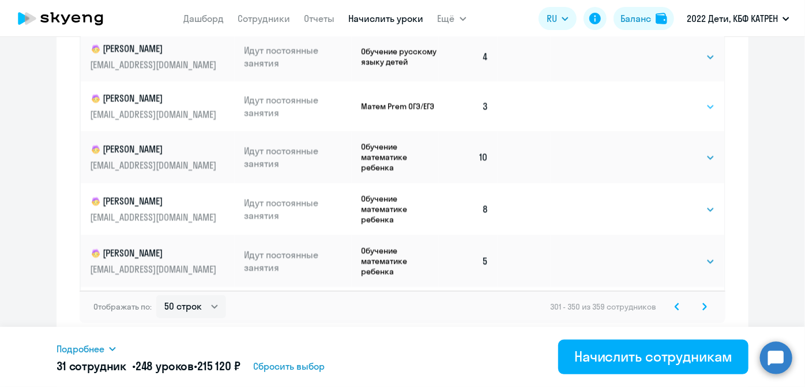
click at [697, 100] on select "Выбрать 4 8 16 32 64 128" at bounding box center [691, 107] width 47 height 14
select select "8"
click at [668, 100] on select "Выбрать 4 8 16 32 64 128" at bounding box center [691, 107] width 47 height 14
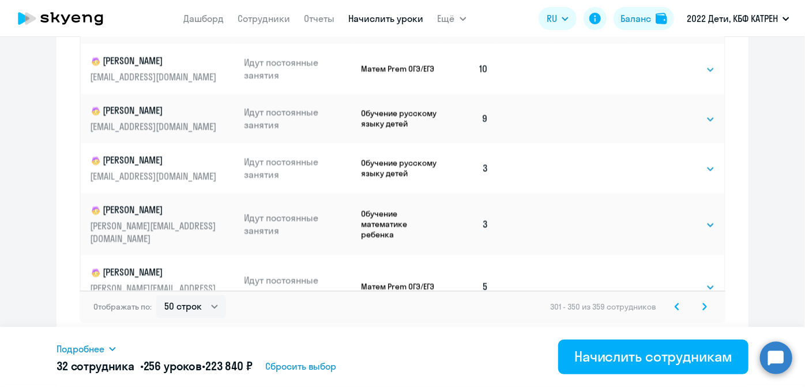
scroll to position [1101, 0]
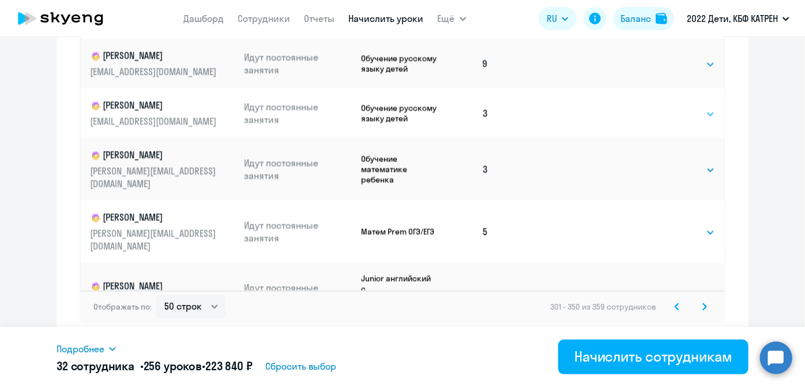
drag, startPoint x: 702, startPoint y: 113, endPoint x: 699, endPoint y: 119, distance: 7.0
click at [702, 113] on select "Выбрать 4 8 16 32 64 128" at bounding box center [691, 114] width 47 height 14
select select "8"
click at [668, 107] on select "Выбрать 4 8 16 32 64 128" at bounding box center [691, 114] width 47 height 14
click at [702, 163] on select "Выбрать 4 8 16 32 64 128" at bounding box center [691, 170] width 47 height 14
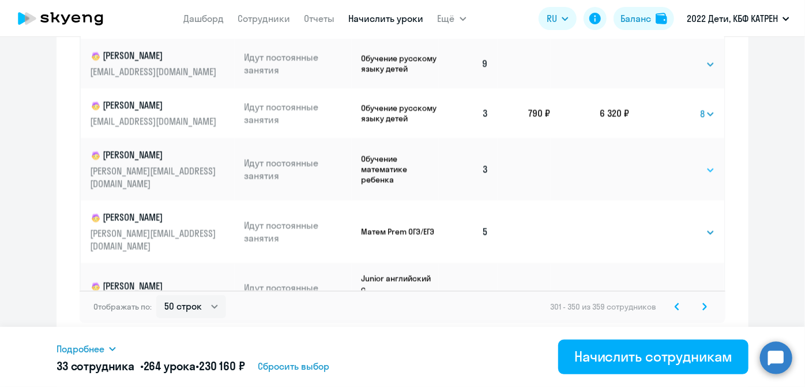
select select "8"
click at [668, 163] on select "Выбрать 4 8 16 32 64 128" at bounding box center [691, 170] width 47 height 14
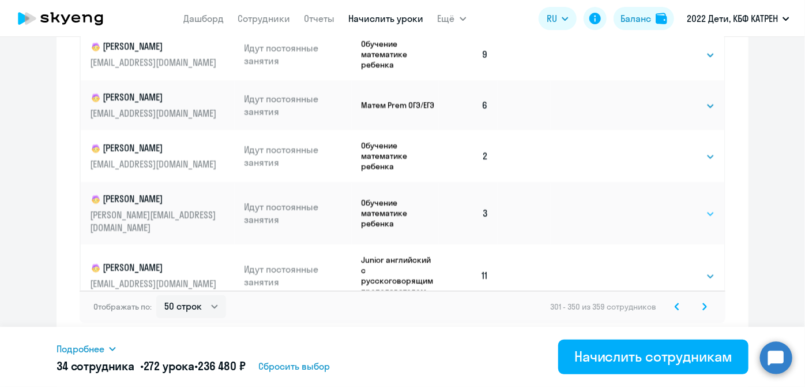
scroll to position [1416, 0]
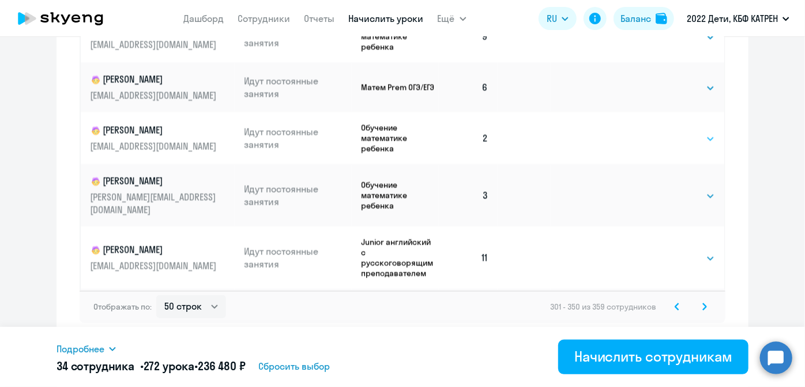
click at [700, 132] on select "Выбрать 4 8 16 32 64 128" at bounding box center [691, 139] width 47 height 14
select select "8"
click at [668, 132] on select "Выбрать 4 8 16 32 64 128" at bounding box center [691, 139] width 47 height 14
click at [698, 189] on select "Выбрать 4 8 16 32 64 128" at bounding box center [691, 196] width 47 height 14
select select "8"
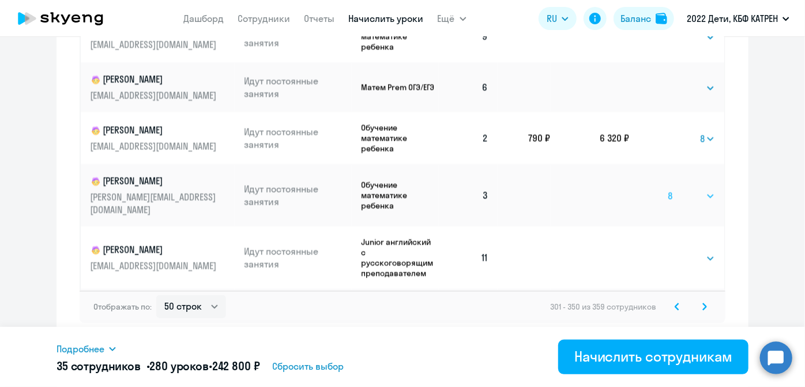
click at [668, 189] on select "Выбрать 4 8 16 32 64 128" at bounding box center [691, 196] width 47 height 14
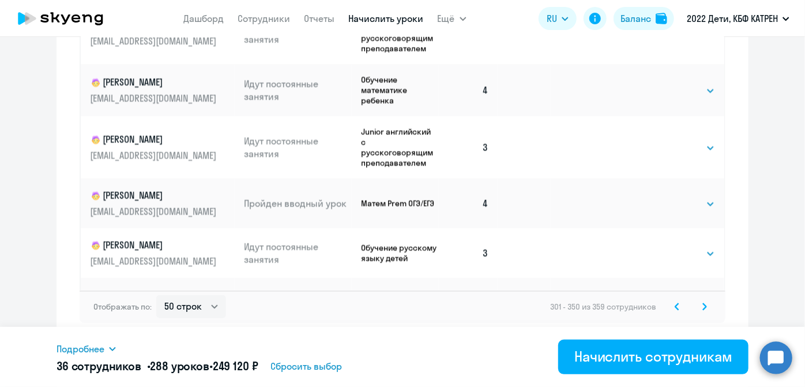
scroll to position [1783, 0]
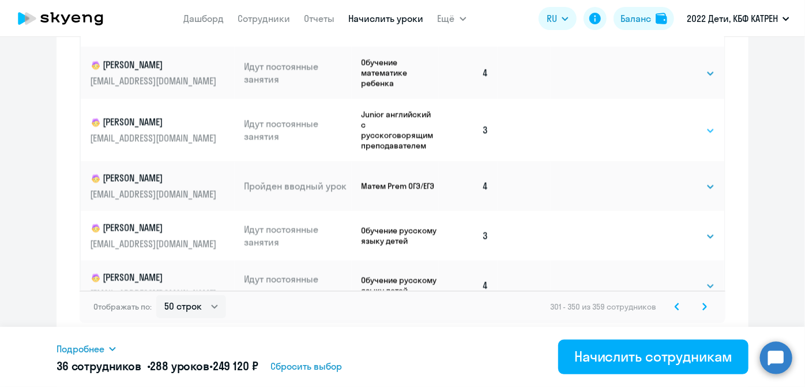
click at [693, 123] on select "Выбрать 4 8 16 32 64 128" at bounding box center [691, 130] width 47 height 14
select select "8"
click at [668, 123] on select "Выбрать 4 8 16 32 64 128" at bounding box center [691, 130] width 47 height 14
click at [698, 229] on select "Выбрать 4 8 16 32 64 128" at bounding box center [691, 236] width 47 height 14
select select "8"
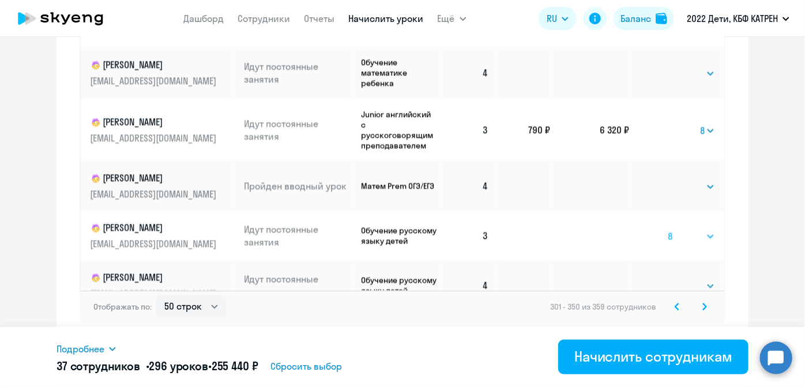
click at [668, 229] on select "Выбрать 4 8 16 32 64 128" at bounding box center [691, 236] width 47 height 14
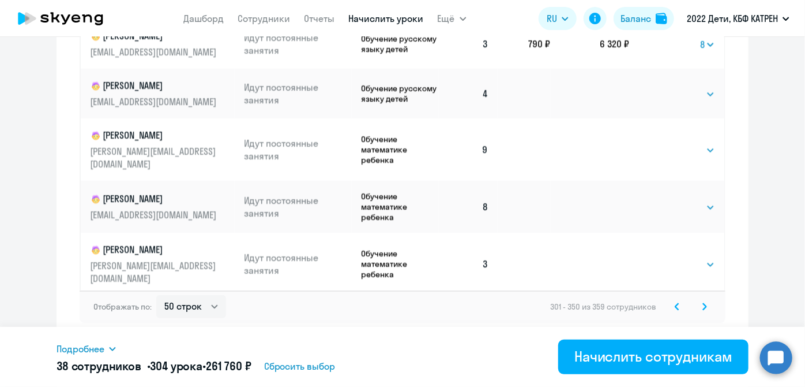
scroll to position [1993, 0]
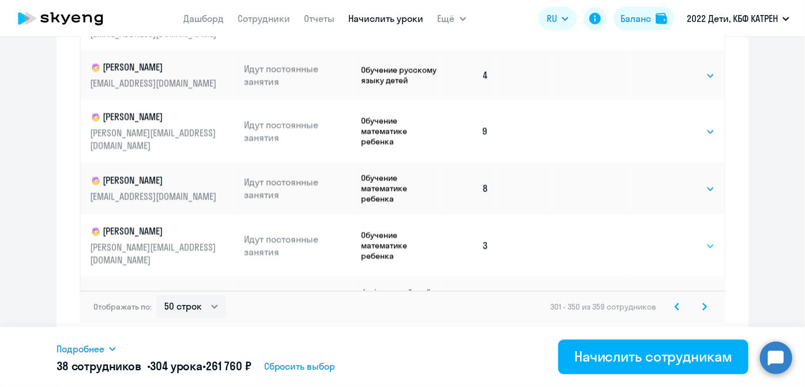
click at [702, 239] on select "Выбрать 4 8 16 32 64 128" at bounding box center [691, 246] width 47 height 14
select select "8"
click at [668, 239] on select "Выбрать 4 8 16 32 64 128" at bounding box center [691, 246] width 47 height 14
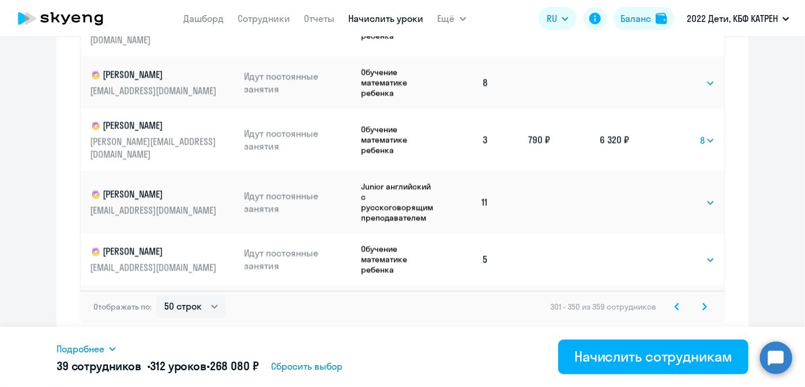
scroll to position [2150, 0]
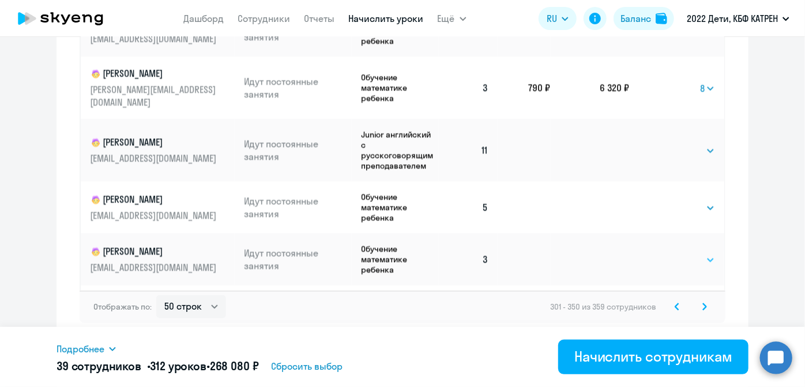
click at [697, 253] on select "Выбрать 4 8 16 32 64 128" at bounding box center [691, 260] width 47 height 14
select select "8"
click at [668, 253] on select "Выбрать 4 8 16 32 64 128" at bounding box center [691, 260] width 47 height 14
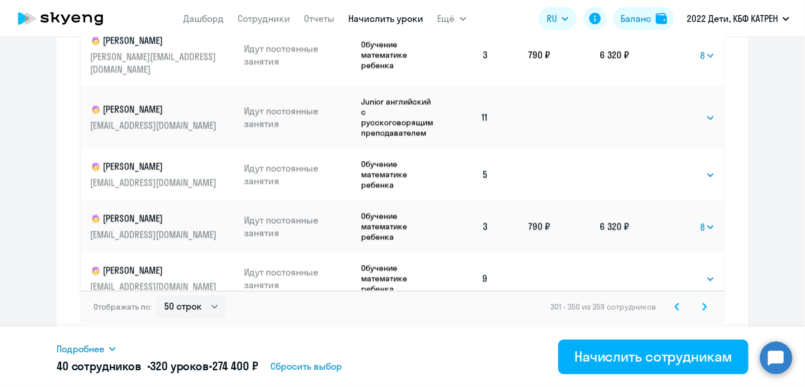
scroll to position [2198, 0]
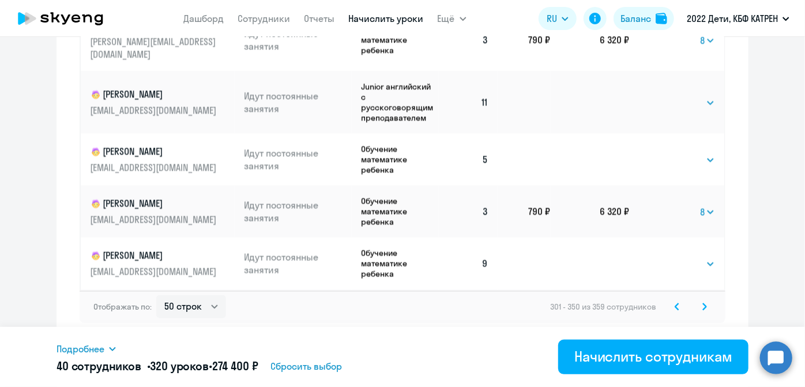
click at [703, 308] on icon at bounding box center [705, 306] width 5 height 8
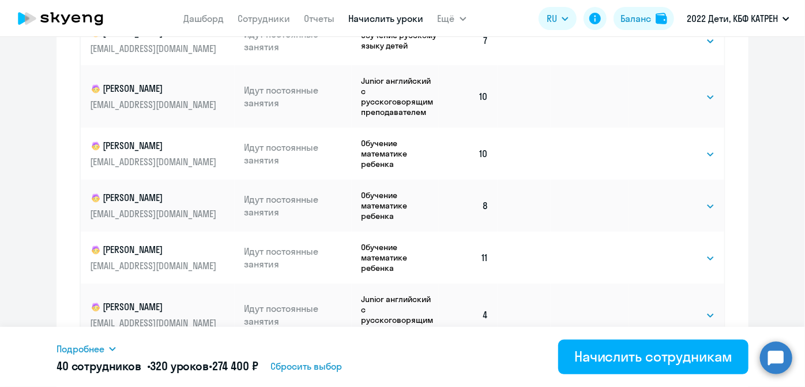
scroll to position [827, 0]
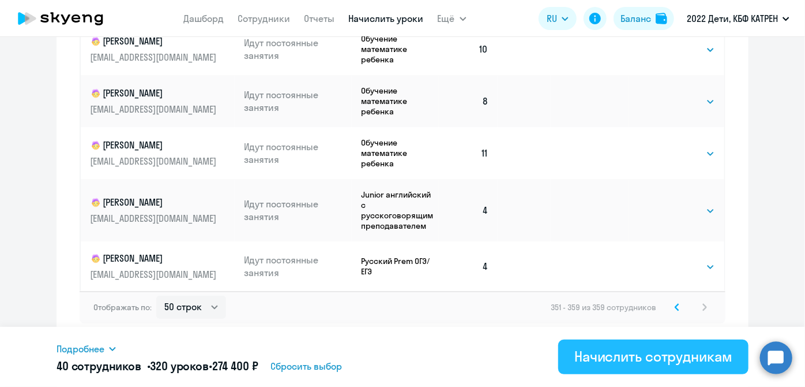
click at [582, 359] on div "Начислить сотрудникам" at bounding box center [654, 356] width 158 height 18
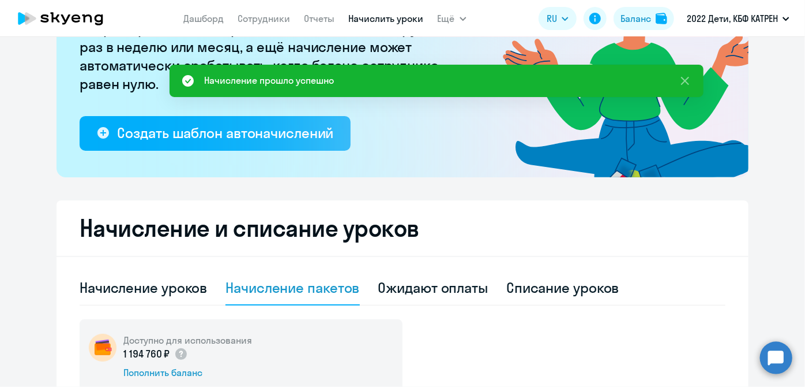
scroll to position [0, 0]
